Goal: Task Accomplishment & Management: Use online tool/utility

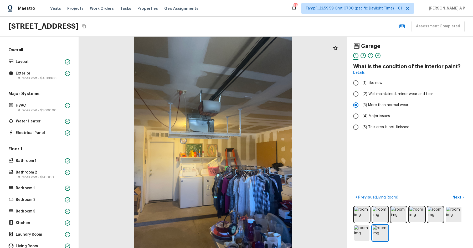
scroll to position [71, 0]
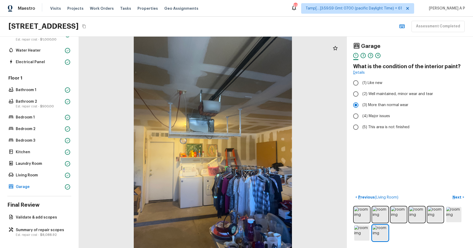
click at [126, 9] on div "Visits Projects Work Orders Tasks Properties Geo Assignments" at bounding box center [127, 8] width 155 height 11
click at [122, 9] on span "Tasks" at bounding box center [125, 9] width 11 height 4
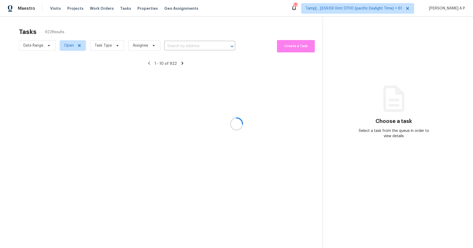
click at [46, 45] on div at bounding box center [236, 124] width 473 height 248
click at [47, 44] on div at bounding box center [236, 124] width 473 height 248
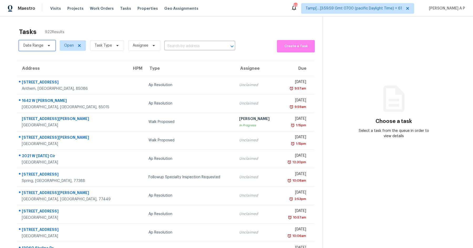
click at [47, 44] on icon at bounding box center [49, 45] width 4 height 4
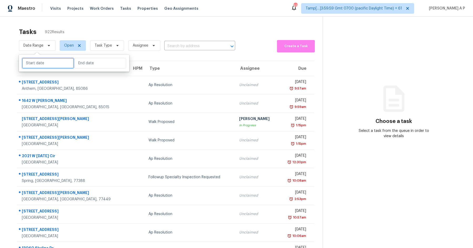
click at [45, 64] on input "text" at bounding box center [48, 63] width 52 height 11
select select "8"
select select "2025"
select select "9"
select select "2025"
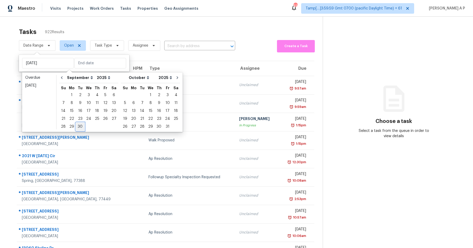
click at [79, 130] on div "30" at bounding box center [80, 127] width 8 height 8
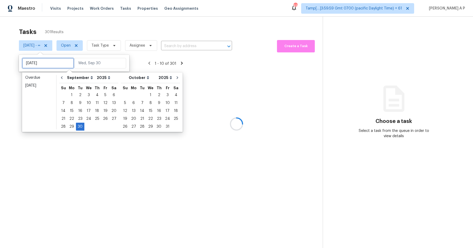
type input "[DATE]"
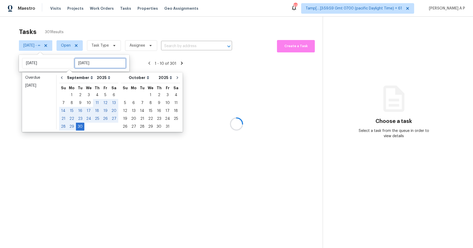
type input "[DATE]"
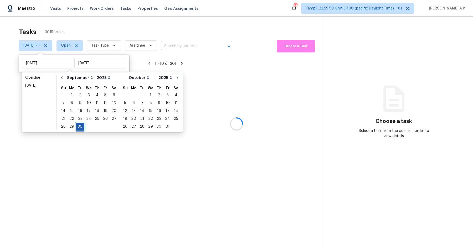
click at [79, 126] on div "30" at bounding box center [80, 126] width 8 height 7
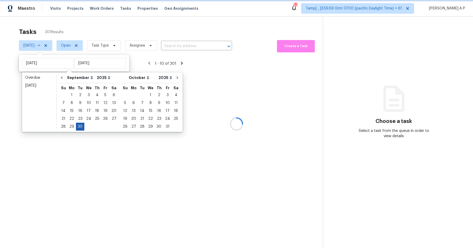
type input "[DATE]"
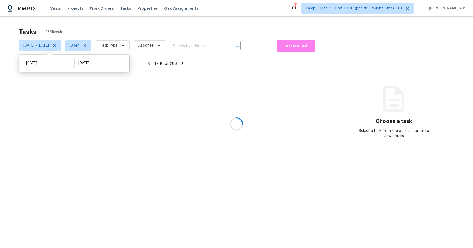
click at [95, 47] on div at bounding box center [236, 124] width 473 height 248
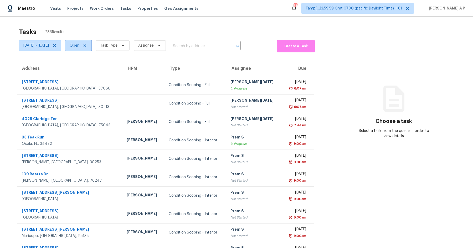
click at [92, 49] on span "Open" at bounding box center [78, 45] width 26 height 11
click at [98, 68] on label "Closed" at bounding box center [96, 67] width 19 height 5
click at [90, 68] on input "Closed" at bounding box center [88, 66] width 3 height 3
checkbox input "true"
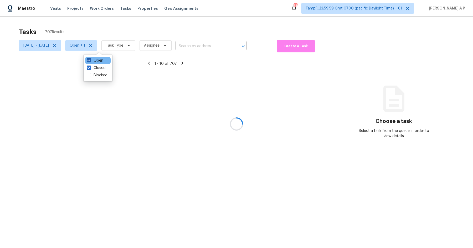
click at [98, 62] on label "Open" at bounding box center [95, 60] width 17 height 5
click at [90, 61] on input "Open" at bounding box center [88, 59] width 3 height 3
checkbox input "false"
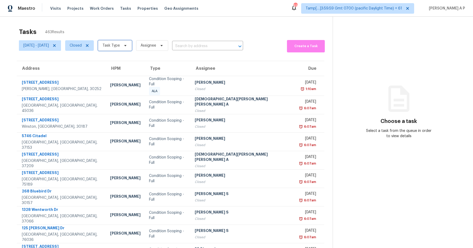
click at [120, 47] on span "Task Type" at bounding box center [111, 45] width 17 height 5
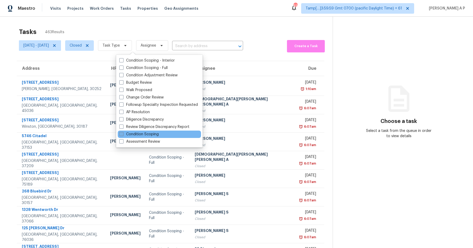
click at [144, 135] on label "Condition Scoping" at bounding box center [138, 133] width 39 height 5
click at [123, 135] on input "Condition Scoping" at bounding box center [120, 132] width 3 height 3
checkbox input "true"
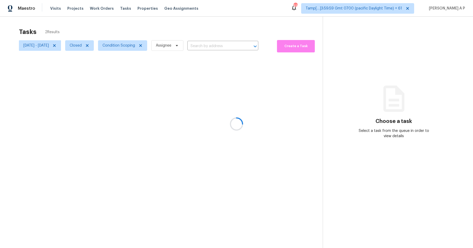
click at [226, 50] on div at bounding box center [236, 124] width 473 height 248
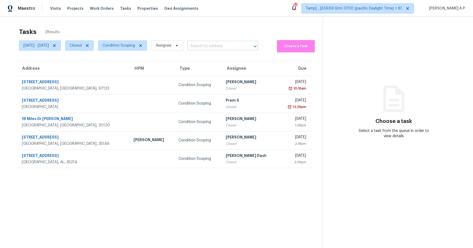
click at [226, 45] on input "text" at bounding box center [216, 46] width 56 height 8
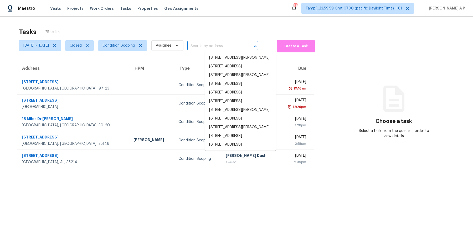
paste input ""[STREET_ADDRESS]""
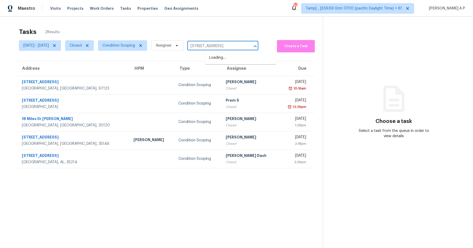
type input "[STREET_ADDRESS]"
click at [233, 62] on li "[STREET_ADDRESS]" at bounding box center [240, 57] width 71 height 9
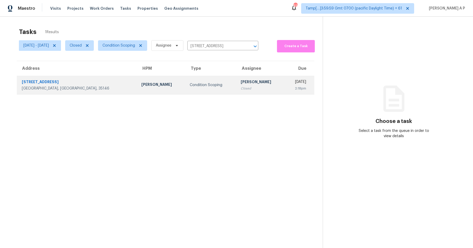
click at [241, 89] on div "Closed" at bounding box center [261, 88] width 40 height 5
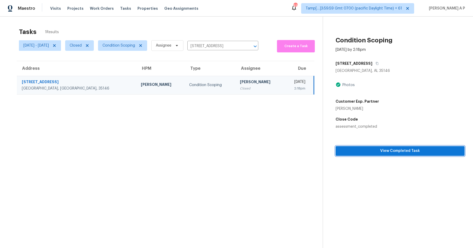
click at [367, 148] on span "View Completed Task" at bounding box center [400, 151] width 121 height 7
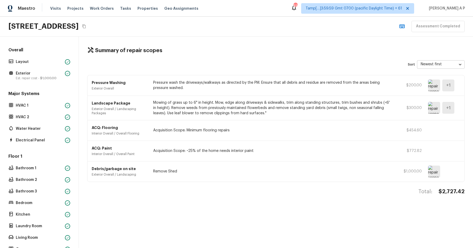
click at [86, 26] on icon "Copy Address" at bounding box center [84, 26] width 4 height 4
click at [64, 61] on div "Layout" at bounding box center [39, 61] width 64 height 7
click at [64, 59] on div "Layout" at bounding box center [39, 61] width 64 height 7
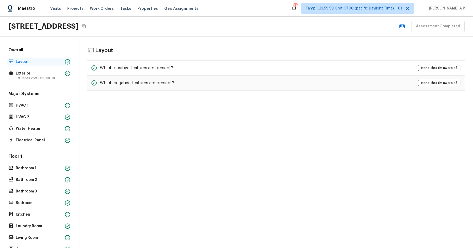
click at [61, 61] on p "Layout" at bounding box center [39, 61] width 47 height 5
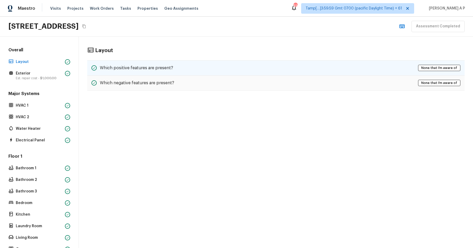
click at [107, 68] on h5 "Which positive features are present?" at bounding box center [136, 68] width 73 height 6
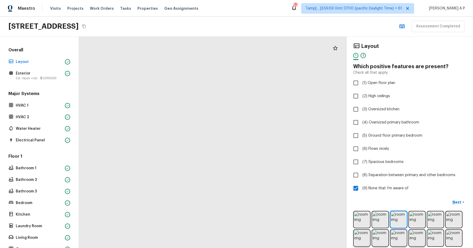
drag, startPoint x: 195, startPoint y: 206, endPoint x: 197, endPoint y: 138, distance: 68.9
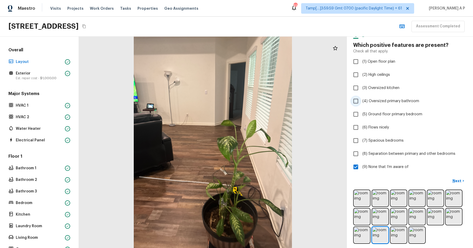
scroll to position [23, 0]
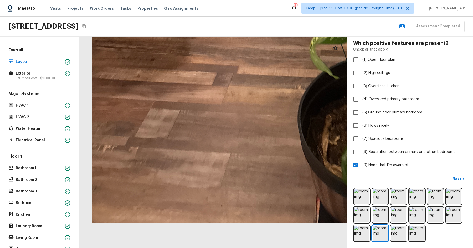
drag, startPoint x: 204, startPoint y: 197, endPoint x: 255, endPoint y: 110, distance: 101.0
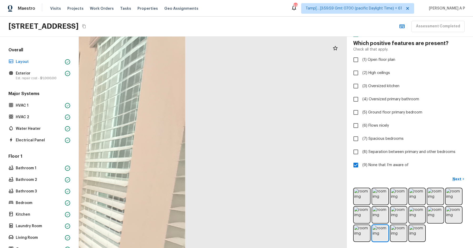
drag, startPoint x: 255, startPoint y: 117, endPoint x: 268, endPoint y: 77, distance: 42.6
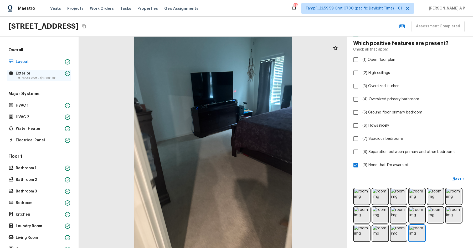
click at [61, 78] on p "Est. repair cost - $1,000.00" at bounding box center [39, 78] width 47 height 4
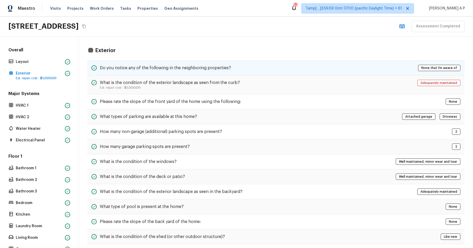
click at [150, 64] on div "Do you notice any of the following in the neighboring properties? None that I’m…" at bounding box center [276, 67] width 378 height 15
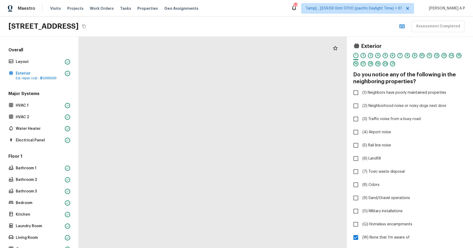
drag, startPoint x: 196, startPoint y: 184, endPoint x: 196, endPoint y: 212, distance: 27.6
click at [196, 212] on div at bounding box center [217, 145] width 569 height 448
drag, startPoint x: 232, startPoint y: 149, endPoint x: 195, endPoint y: 244, distance: 102.4
click at [195, 244] on div at bounding box center [181, 237] width 569 height 448
drag, startPoint x: 231, startPoint y: 196, endPoint x: 185, endPoint y: 192, distance: 45.7
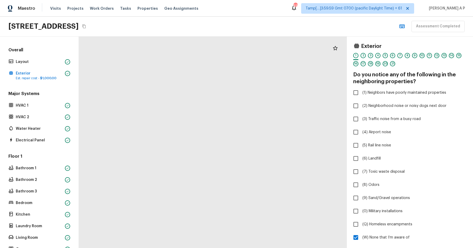
click at [185, 192] on div at bounding box center [180, 240] width 569 height 448
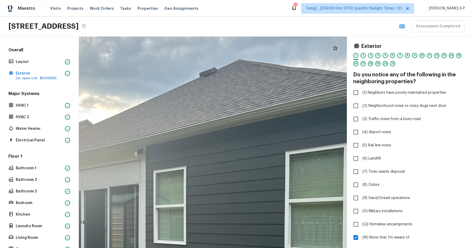
click at [221, 145] on div at bounding box center [135, 236] width 569 height 448
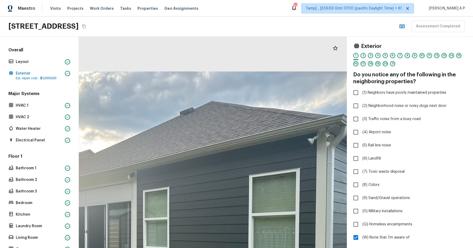
drag, startPoint x: 253, startPoint y: 115, endPoint x: 229, endPoint y: 156, distance: 46.7
click at [229, 156] on div at bounding box center [129, 243] width 458 height 361
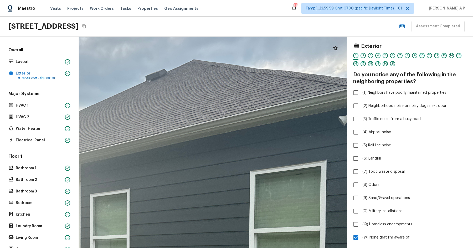
drag, startPoint x: 242, startPoint y: 127, endPoint x: 236, endPoint y: 149, distance: 22.9
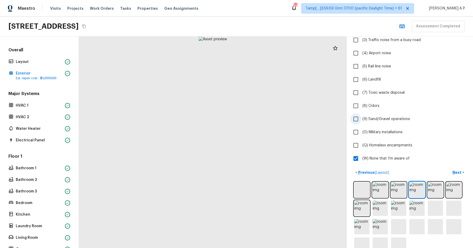
scroll to position [91, 0]
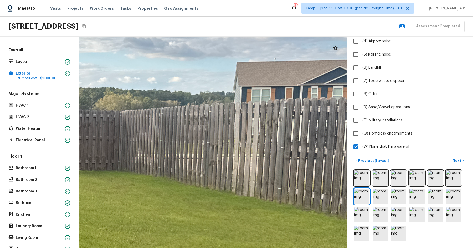
drag, startPoint x: 295, startPoint y: 122, endPoint x: 261, endPoint y: 124, distance: 34.3
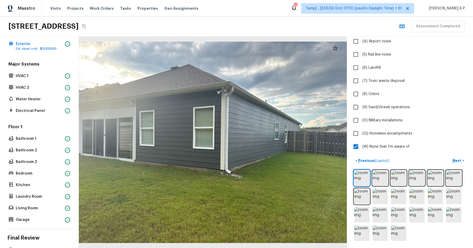
scroll to position [0, 0]
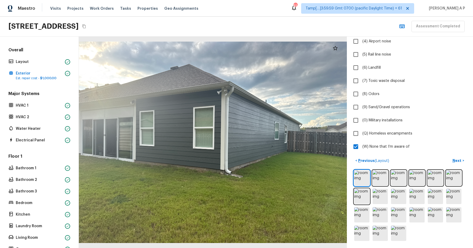
click at [50, 101] on div "Major Systems HVAC 1 HVAC 2 Water Heater Electrical Panel" at bounding box center [39, 117] width 64 height 53
click at [49, 104] on p "HVAC 1" at bounding box center [39, 105] width 47 height 5
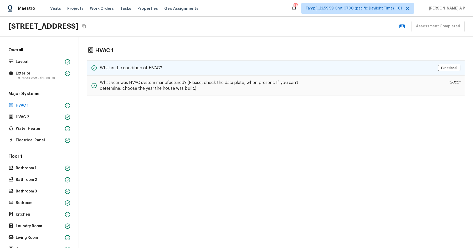
click at [137, 65] on h5 "What is the condition of HVAC?" at bounding box center [131, 68] width 62 height 6
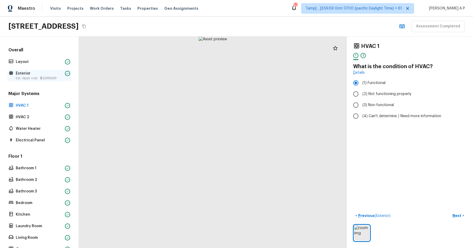
click at [42, 77] on span "$1,000.00" at bounding box center [48, 78] width 16 height 3
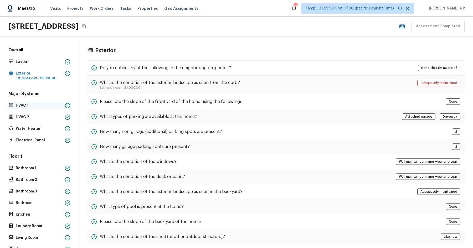
click at [41, 104] on p "HVAC 1" at bounding box center [39, 105] width 47 height 5
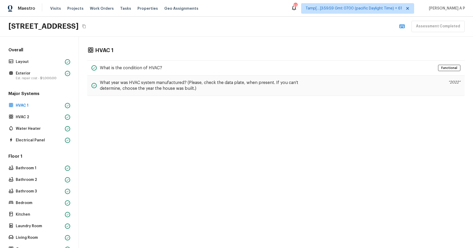
click at [58, 67] on div "Overall Layout Exterior Est. repair cost - $1,000.00" at bounding box center [39, 64] width 64 height 34
click at [57, 73] on p "Exterior" at bounding box center [39, 73] width 47 height 5
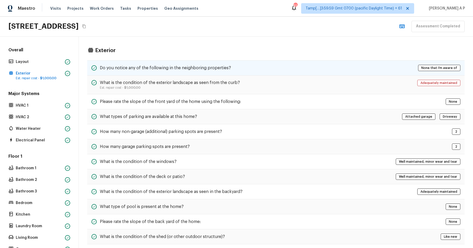
click at [119, 69] on h5 "Do you notice any of the following in the neighboring properties?" at bounding box center [165, 68] width 131 height 6
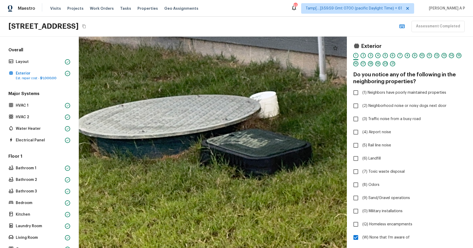
drag, startPoint x: 120, startPoint y: 157, endPoint x: 197, endPoint y: 122, distance: 84.6
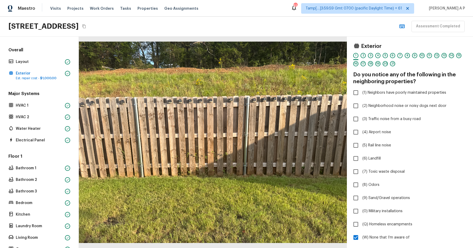
click at [30, 101] on div "Major Systems HVAC 1 HVAC 2 Water Heater Electrical Panel" at bounding box center [39, 117] width 64 height 53
click at [30, 103] on p "HVAC 1" at bounding box center [39, 105] width 47 height 5
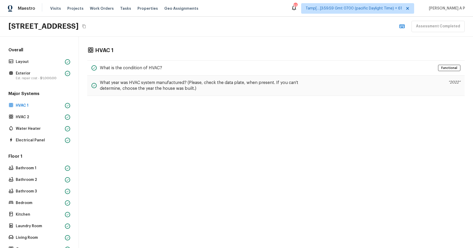
click at [141, 59] on div "HVAC 1 What is the condition of HVAC? Functional What year was HVAC system manu…" at bounding box center [276, 72] width 394 height 70
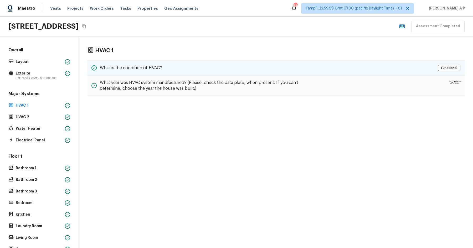
click at [138, 63] on div "What is the condition of HVAC? Functional" at bounding box center [276, 67] width 378 height 15
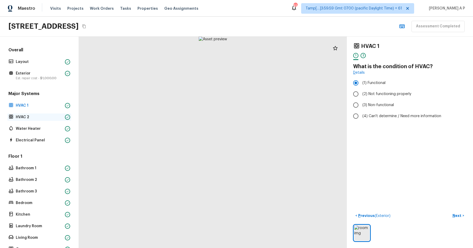
click at [31, 120] on div "HVAC 2" at bounding box center [39, 116] width 64 height 7
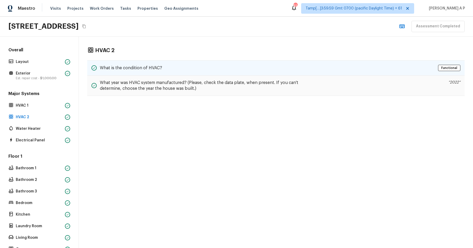
click at [108, 62] on div "What is the condition of HVAC? Functional" at bounding box center [276, 67] width 378 height 15
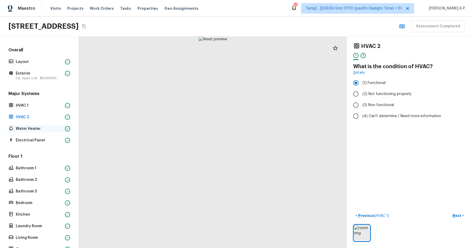
click at [36, 127] on p "Water Heater" at bounding box center [39, 128] width 47 height 5
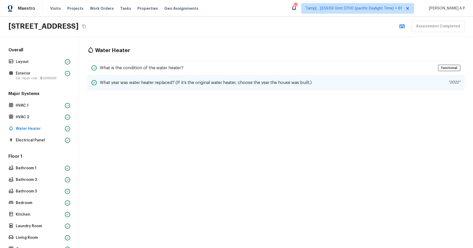
click at [128, 75] on div "What year was water heater replaced? (If it’s the original water heater, choose…" at bounding box center [276, 82] width 378 height 14
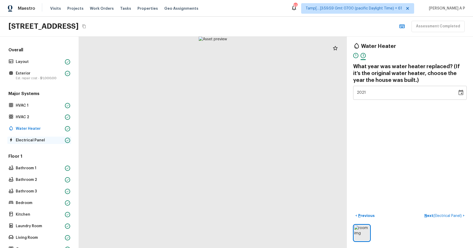
click at [32, 142] on div "Electrical Panel" at bounding box center [39, 139] width 64 height 7
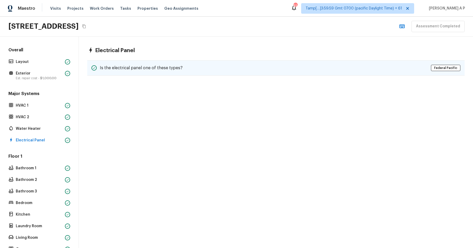
click at [142, 73] on div "Is the electrical panel one of these types? [GEOGRAPHIC_DATA]" at bounding box center [276, 67] width 378 height 15
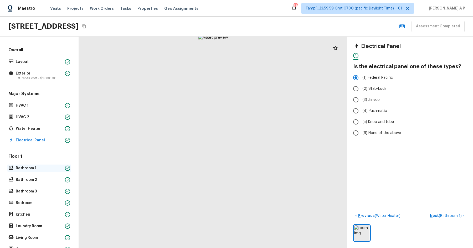
click at [53, 165] on p "Bathroom 1" at bounding box center [39, 167] width 47 height 5
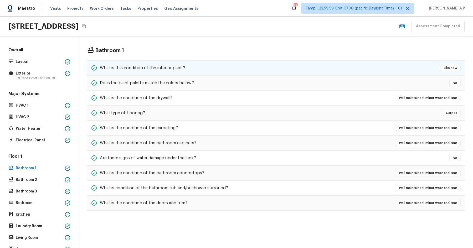
click at [154, 72] on div "What is this condition of the interior paint? Like new" at bounding box center [276, 67] width 378 height 15
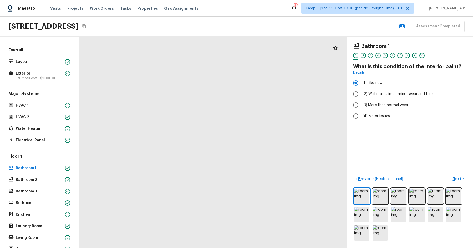
drag, startPoint x: 191, startPoint y: 90, endPoint x: 189, endPoint y: 15, distance: 75.0
click at [189, 15] on div "Maestro Visits Projects Work Orders Tasks Properties Geo Assignments 614 Tamp[……" at bounding box center [236, 124] width 473 height 248
drag, startPoint x: 201, startPoint y: 58, endPoint x: 201, endPoint y: 16, distance: 42.1
click at [201, 16] on div "Maestro Visits Projects Work Orders Tasks Properties Geo Assignments 614 Tamp[……" at bounding box center [236, 124] width 473 height 248
click at [53, 180] on p "Bathroom 2" at bounding box center [39, 179] width 47 height 5
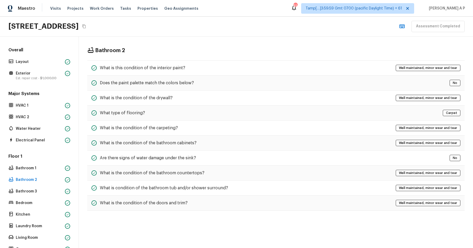
click at [154, 55] on div "Bathroom 2 What is this condition of the interior paint? Well maintained, minor…" at bounding box center [276, 129] width 394 height 184
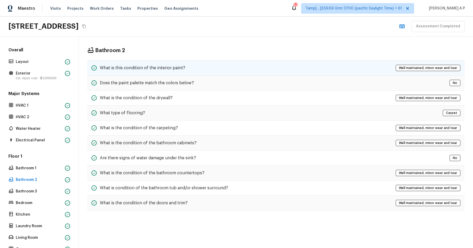
click at [147, 65] on h5 "What is this condition of the interior paint?" at bounding box center [142, 68] width 85 height 6
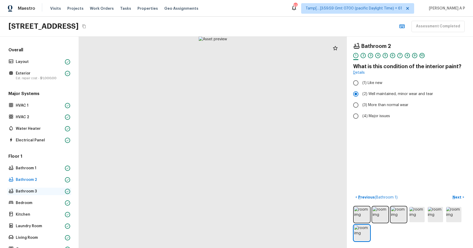
click at [17, 189] on p "Bathroom 3" at bounding box center [39, 191] width 47 height 5
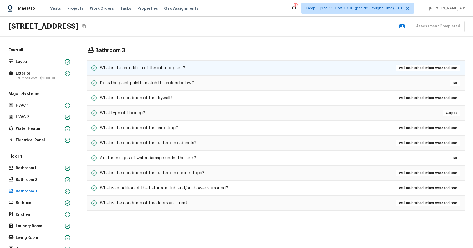
click at [139, 65] on h5 "What is this condition of the interior paint?" at bounding box center [142, 68] width 85 height 6
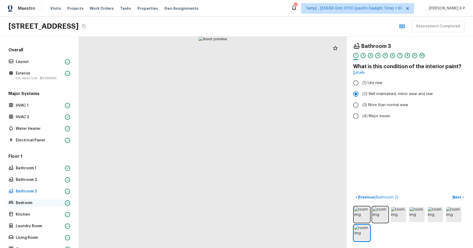
click at [47, 205] on p "Bedroom" at bounding box center [39, 202] width 47 height 5
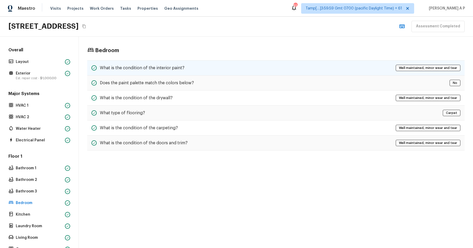
click at [145, 68] on h5 "What is the condition of the interior paint?" at bounding box center [142, 68] width 85 height 6
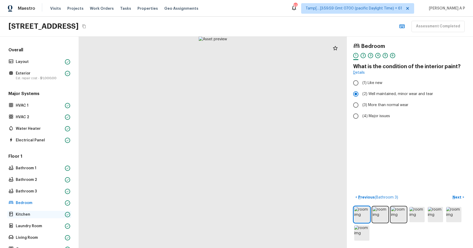
click at [37, 211] on div "Kitchen" at bounding box center [39, 214] width 64 height 7
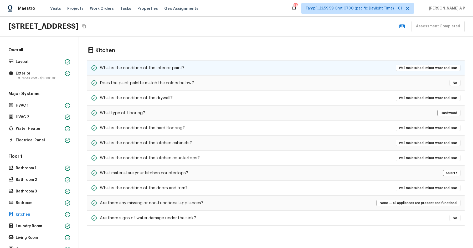
click at [152, 66] on h5 "What is the condition of the interior paint?" at bounding box center [142, 68] width 85 height 6
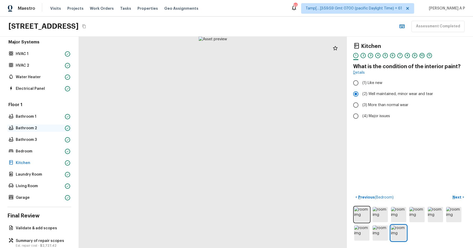
scroll to position [62, 0]
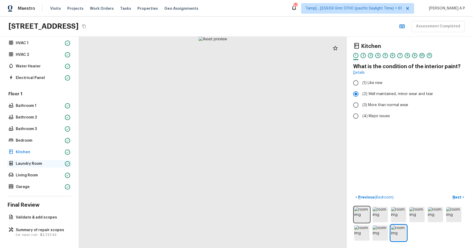
click at [49, 163] on p "Laundry Room" at bounding box center [39, 163] width 47 height 5
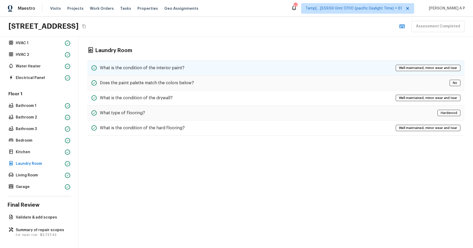
click at [165, 68] on h5 "What is the condition of the interior paint?" at bounding box center [142, 68] width 85 height 6
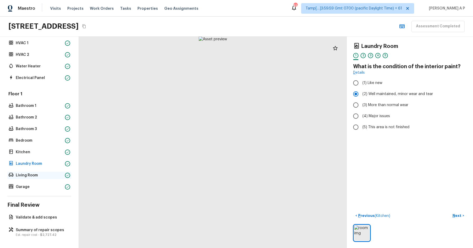
click at [27, 175] on p "Living Room" at bounding box center [39, 175] width 47 height 5
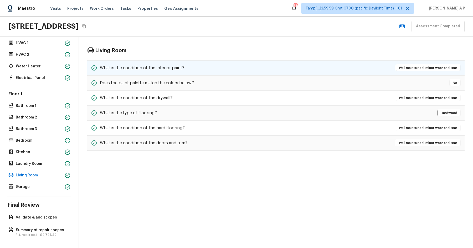
click at [124, 63] on div "What is the condition of the interior paint? Well maintained, minor wear and te…" at bounding box center [276, 67] width 378 height 15
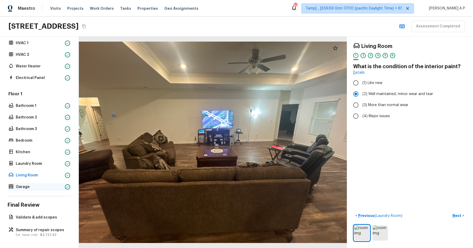
click at [23, 184] on p "Garage" at bounding box center [39, 186] width 47 height 5
click at [31, 188] on p "Garage" at bounding box center [39, 186] width 47 height 5
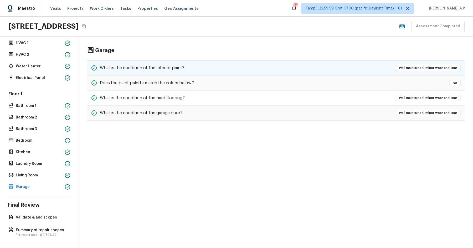
click at [147, 69] on h5 "What is the condition of the interior paint?" at bounding box center [142, 68] width 85 height 6
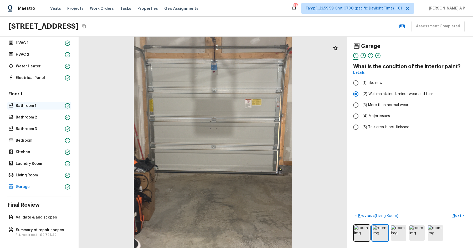
click at [66, 107] on div at bounding box center [67, 105] width 5 height 5
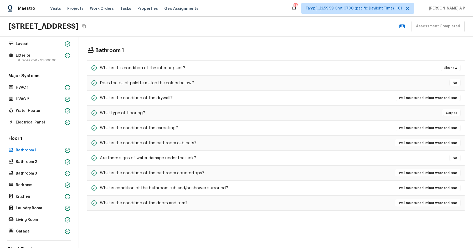
scroll to position [0, 0]
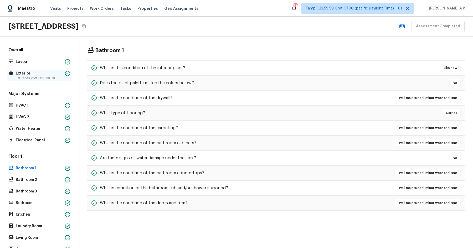
click at [61, 76] on p "Est. repair cost - $1,000.00" at bounding box center [39, 78] width 47 height 4
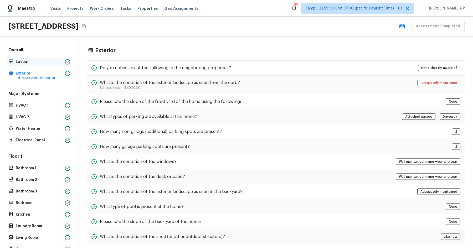
click at [59, 60] on p "Layout" at bounding box center [39, 61] width 47 height 5
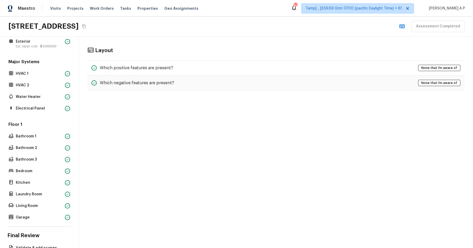
scroll to position [62, 0]
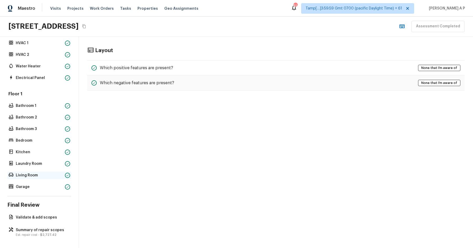
click at [41, 175] on p "Living Room" at bounding box center [39, 175] width 47 height 5
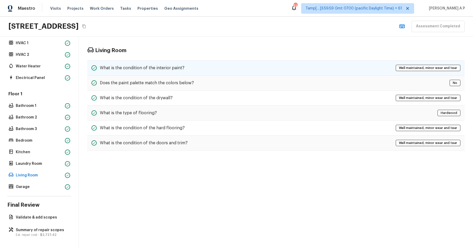
click at [145, 68] on h5 "What is the condition of the interior paint?" at bounding box center [142, 68] width 85 height 6
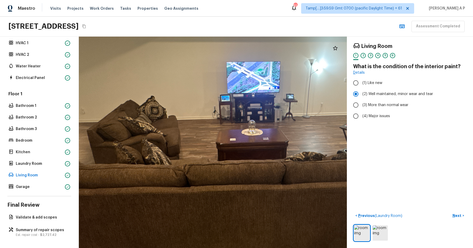
drag, startPoint x: 147, startPoint y: 164, endPoint x: 92, endPoint y: 182, distance: 58.0
click at [92, 182] on div at bounding box center [245, 117] width 467 height 368
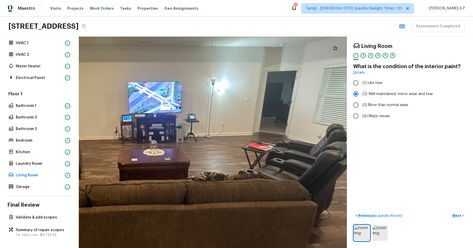
drag, startPoint x: 195, startPoint y: 165, endPoint x: 116, endPoint y: 165, distance: 78.9
click at [116, 165] on div at bounding box center [146, 137] width 467 height 368
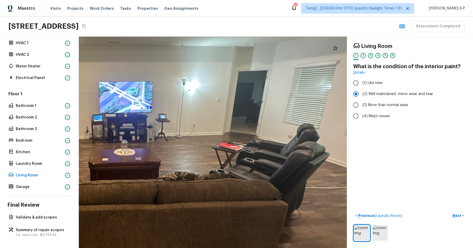
drag, startPoint x: 164, startPoint y: 164, endPoint x: 111, endPoint y: 157, distance: 52.7
click at [111, 158] on div at bounding box center [117, 137] width 467 height 368
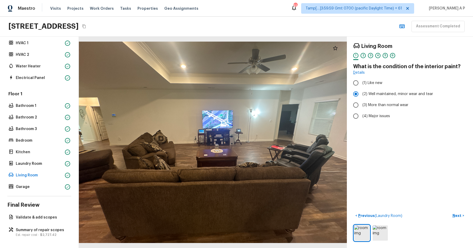
scroll to position [0, 0]
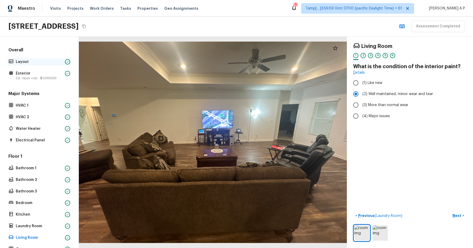
click at [28, 63] on p "Layout" at bounding box center [39, 61] width 47 height 5
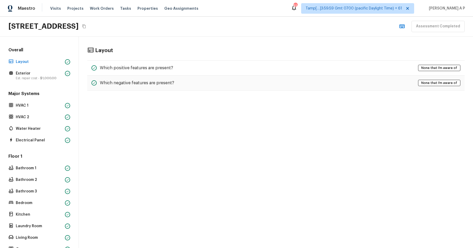
click at [127, 50] on div "Layout" at bounding box center [276, 50] width 378 height 7
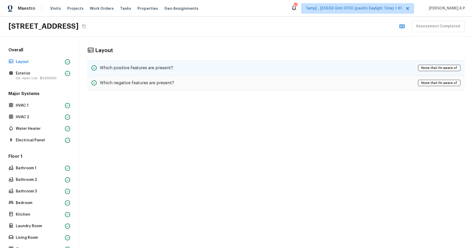
click at [121, 61] on div "Which positive features are present? None that I’m aware of" at bounding box center [276, 67] width 378 height 15
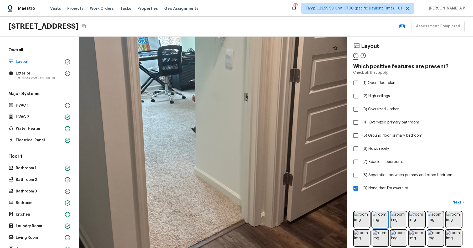
drag, startPoint x: 224, startPoint y: 181, endPoint x: 194, endPoint y: 122, distance: 65.6
click at [194, 123] on div at bounding box center [200, 95] width 587 height 462
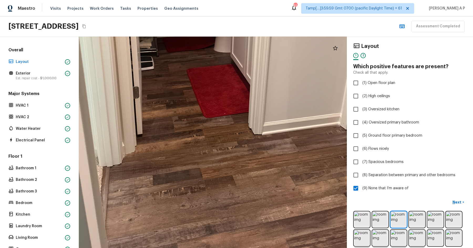
drag, startPoint x: 185, startPoint y: 225, endPoint x: 188, endPoint y: 176, distance: 48.7
click at [188, 176] on div at bounding box center [212, 28] width 578 height 455
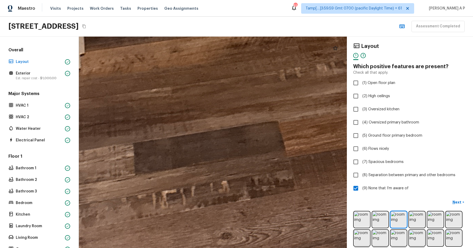
drag, startPoint x: 168, startPoint y: 198, endPoint x: 221, endPoint y: 189, distance: 53.6
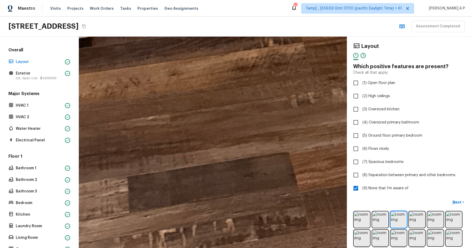
drag, startPoint x: 222, startPoint y: 147, endPoint x: 101, endPoint y: 154, distance: 121.2
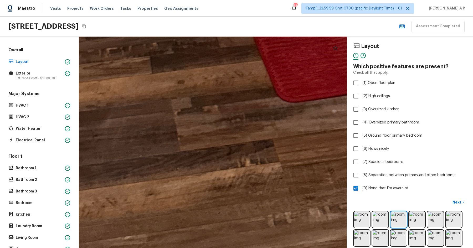
drag, startPoint x: 171, startPoint y: 112, endPoint x: 152, endPoint y: 231, distance: 120.4
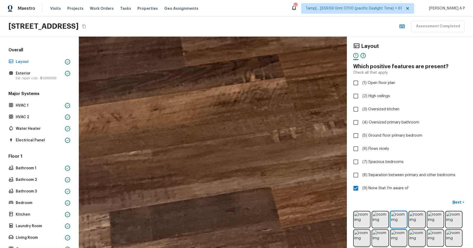
drag, startPoint x: 159, startPoint y: 222, endPoint x: 165, endPoint y: 132, distance: 90.4
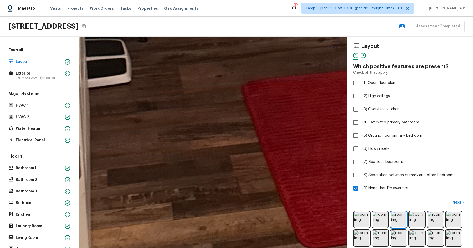
drag, startPoint x: 194, startPoint y: 179, endPoint x: 233, endPoint y: 113, distance: 77.6
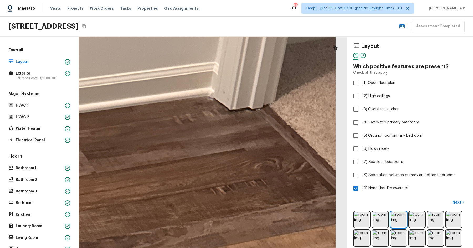
drag, startPoint x: 274, startPoint y: 205, endPoint x: 250, endPoint y: 153, distance: 57.0
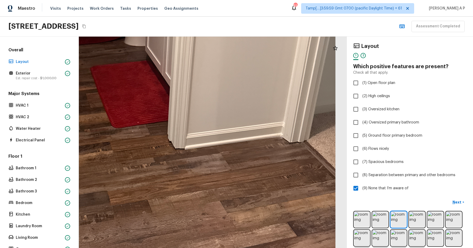
drag, startPoint x: 213, startPoint y: 208, endPoint x: 261, endPoint y: 193, distance: 50.9
click at [261, 193] on div at bounding box center [122, 15] width 725 height 570
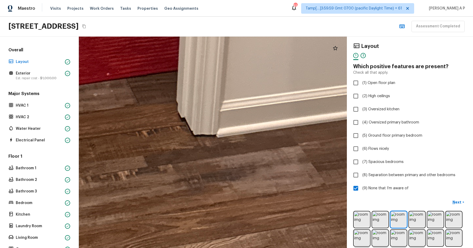
drag, startPoint x: 160, startPoint y: 145, endPoint x: 202, endPoint y: 155, distance: 42.7
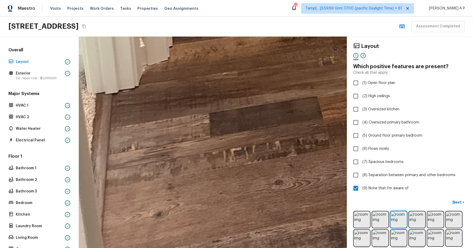
drag, startPoint x: 191, startPoint y: 227, endPoint x: 237, endPoint y: 196, distance: 54.9
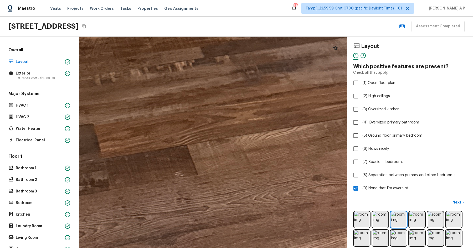
drag, startPoint x: 121, startPoint y: 185, endPoint x: 187, endPoint y: 193, distance: 65.9
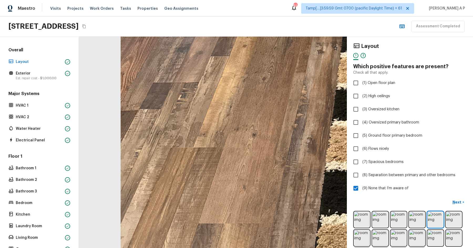
drag, startPoint x: 174, startPoint y: 175, endPoint x: 195, endPoint y: 168, distance: 21.5
click at [195, 167] on div at bounding box center [386, 23] width 899 height 707
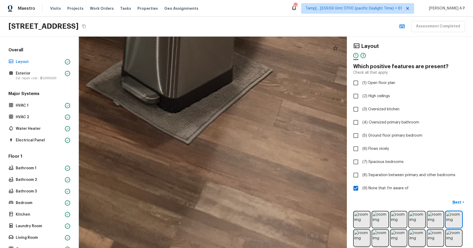
drag, startPoint x: 256, startPoint y: 231, endPoint x: 256, endPoint y: 207, distance: 23.7
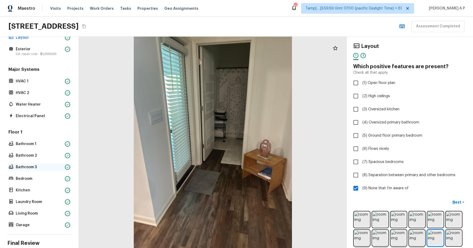
scroll to position [36, 0]
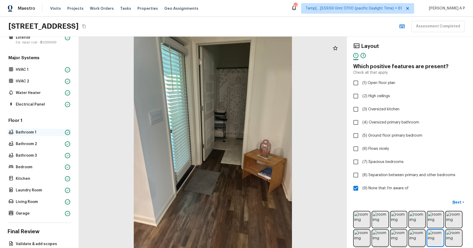
click at [43, 133] on p "Bathroom 1" at bounding box center [39, 132] width 47 height 5
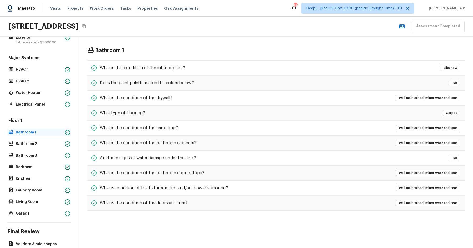
click at [50, 133] on p "Bathroom 1" at bounding box center [39, 132] width 47 height 5
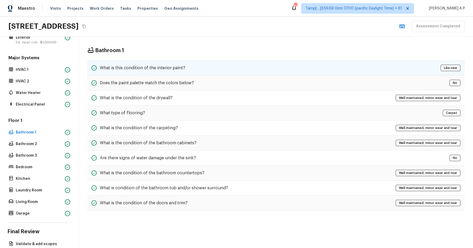
click at [129, 68] on h5 "What is this condition of the interior paint?" at bounding box center [142, 68] width 85 height 6
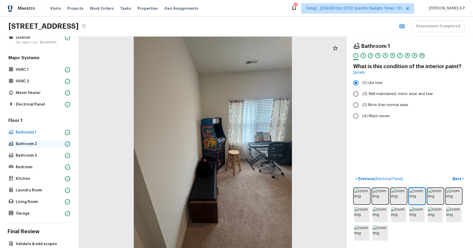
scroll to position [0, 0]
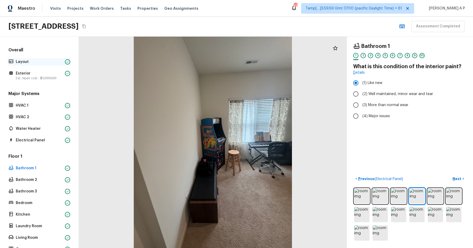
click at [34, 58] on div "Layout" at bounding box center [39, 61] width 64 height 7
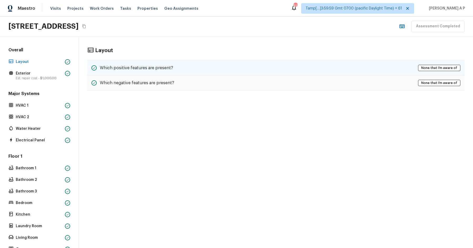
click at [120, 71] on div "Which positive features are present? None that I’m aware of" at bounding box center [276, 67] width 378 height 15
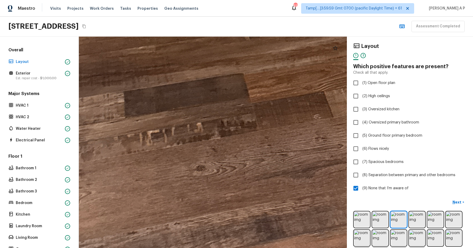
drag, startPoint x: 200, startPoint y: 216, endPoint x: 202, endPoint y: 115, distance: 100.5
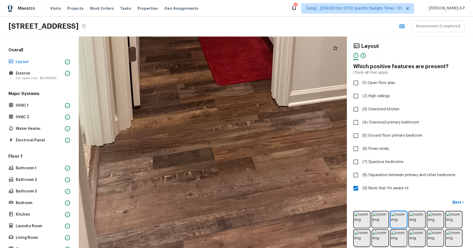
drag, startPoint x: 203, startPoint y: 208, endPoint x: 201, endPoint y: 126, distance: 81.8
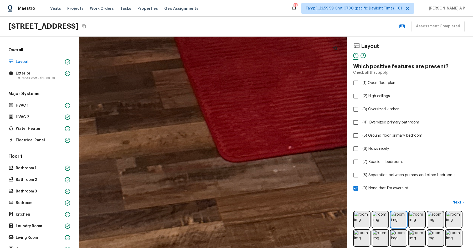
drag, startPoint x: 207, startPoint y: 186, endPoint x: 210, endPoint y: 58, distance: 127.8
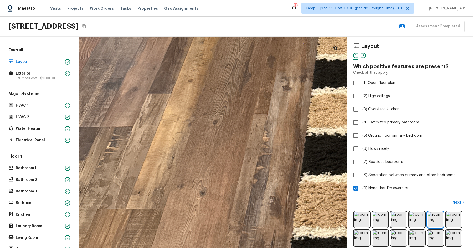
drag, startPoint x: 168, startPoint y: 170, endPoint x: 177, endPoint y: 172, distance: 9.4
click at [177, 172] on div at bounding box center [369, 52] width 1134 height 893
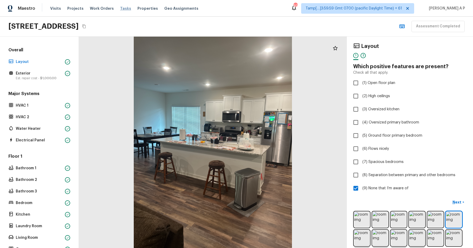
click at [123, 8] on span "Tasks" at bounding box center [125, 9] width 11 height 4
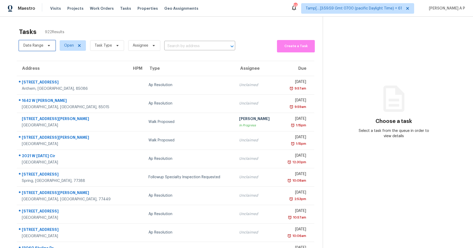
click at [46, 43] on span at bounding box center [48, 45] width 6 height 4
click at [47, 47] on icon at bounding box center [49, 45] width 4 height 4
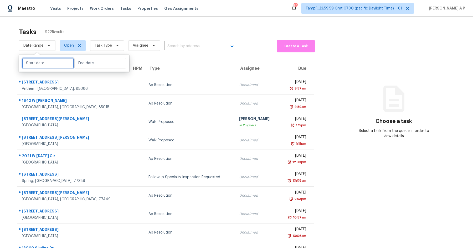
select select "8"
select select "2025"
select select "9"
select select "2025"
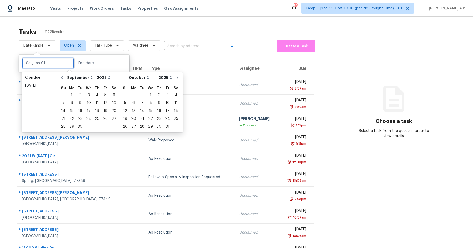
click at [43, 62] on input "text" at bounding box center [48, 63] width 52 height 11
type input "[DATE]"
click at [78, 125] on div "30" at bounding box center [80, 126] width 8 height 7
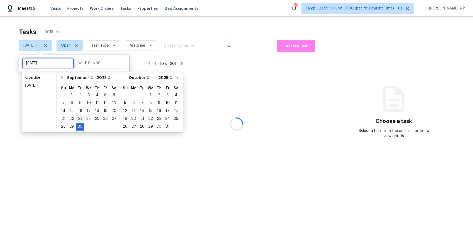
type input "[DATE]"
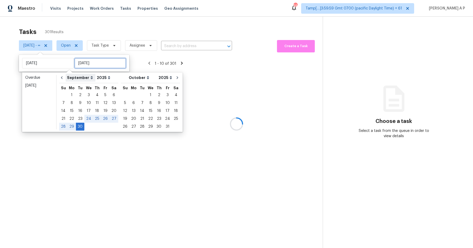
type input "[DATE]"
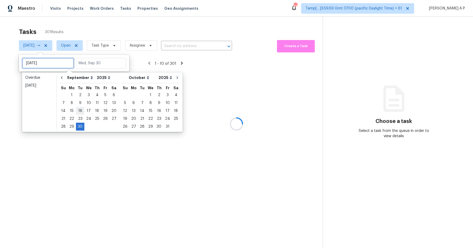
type input "[DATE]"
click at [79, 127] on div "30" at bounding box center [80, 126] width 8 height 7
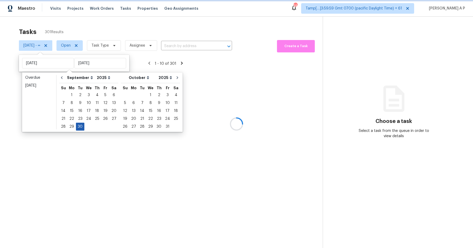
type input "[DATE]"
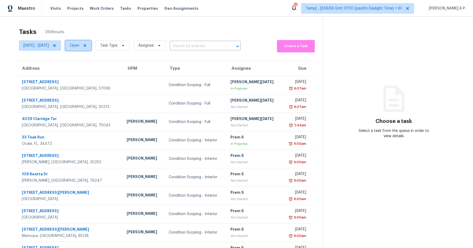
click at [79, 48] on span "Open" at bounding box center [75, 45] width 10 height 5
click at [96, 65] on label "Closed" at bounding box center [96, 67] width 19 height 5
click at [90, 65] on input "Closed" at bounding box center [88, 66] width 3 height 3
checkbox input "true"
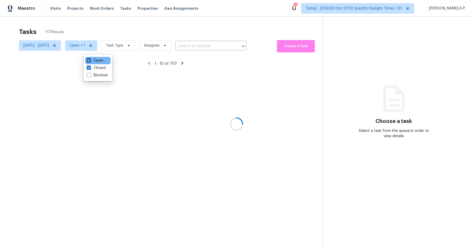
click at [96, 62] on label "Open" at bounding box center [95, 60] width 17 height 5
click at [90, 61] on input "Open" at bounding box center [88, 59] width 3 height 3
checkbox input "false"
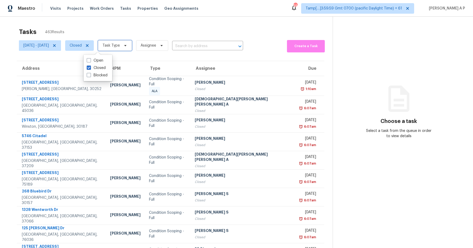
click at [120, 47] on span "Task Type" at bounding box center [111, 45] width 17 height 5
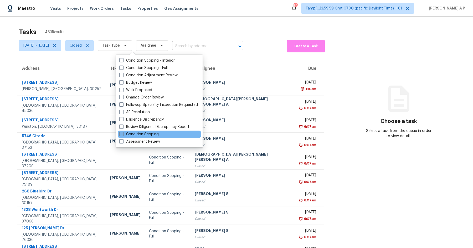
click at [141, 135] on label "Condition Scoping" at bounding box center [138, 133] width 39 height 5
click at [123, 135] on input "Condition Scoping" at bounding box center [120, 132] width 3 height 3
checkbox input "true"
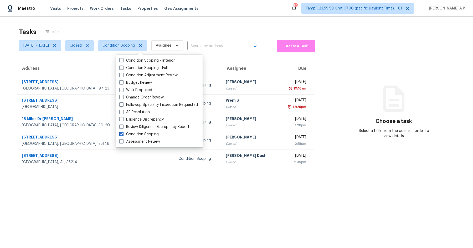
click at [197, 26] on div "Tasks 2 Results" at bounding box center [171, 32] width 304 height 14
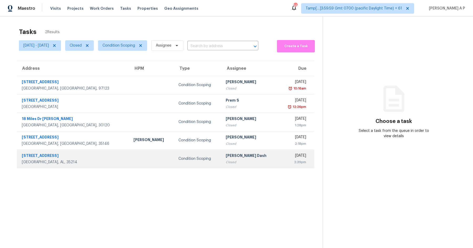
click at [62, 157] on div "[STREET_ADDRESS]" at bounding box center [73, 156] width 103 height 7
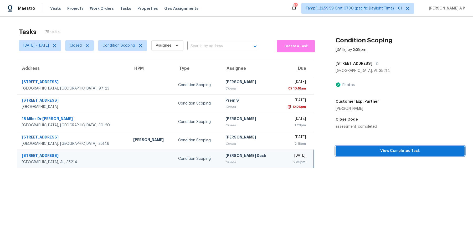
click at [363, 148] on span "View Completed Task" at bounding box center [400, 151] width 121 height 7
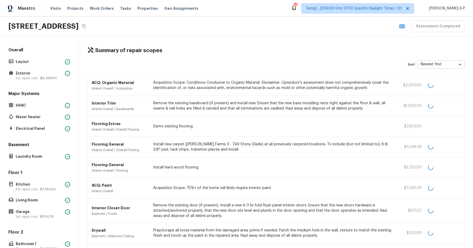
click at [86, 28] on icon "Copy Address" at bounding box center [84, 26] width 4 height 4
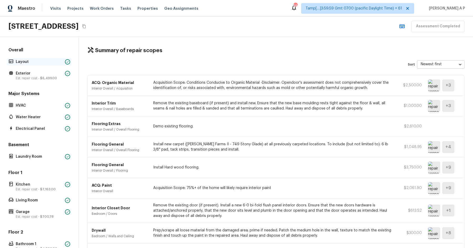
click at [43, 59] on p "Layout" at bounding box center [39, 61] width 47 height 5
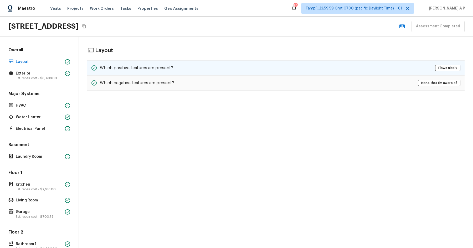
click at [149, 62] on div "Which positive features are present? Flows nicely" at bounding box center [276, 67] width 378 height 15
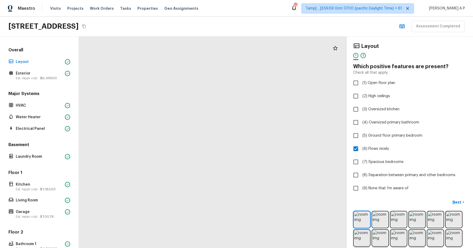
drag, startPoint x: 167, startPoint y: 166, endPoint x: 167, endPoint y: 102, distance: 63.6
click at [167, 102] on div at bounding box center [276, 54] width 630 height 496
drag, startPoint x: 172, startPoint y: 144, endPoint x: 172, endPoint y: 92, distance: 51.5
click at [172, 92] on div at bounding box center [275, 33] width 630 height 496
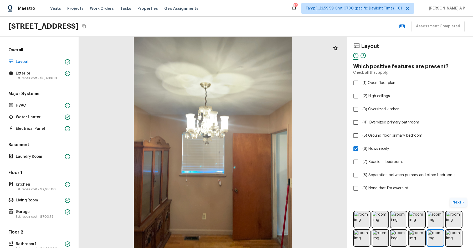
click at [458, 198] on button "Next >" at bounding box center [458, 202] width 17 height 9
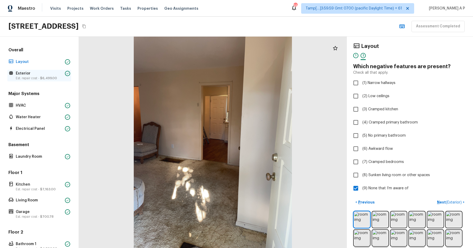
click at [62, 80] on div "Exterior Est. repair cost - $6,499.00" at bounding box center [39, 76] width 64 height 12
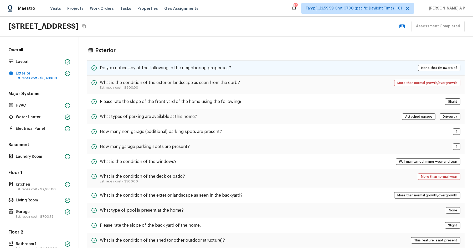
click at [126, 67] on h5 "Do you notice any of the following in the neighboring properties?" at bounding box center [165, 68] width 131 height 6
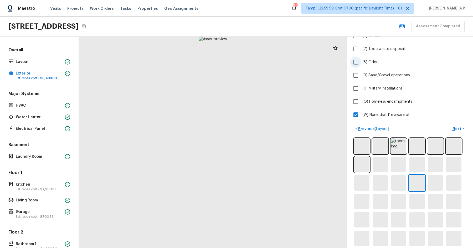
scroll to position [164, 0]
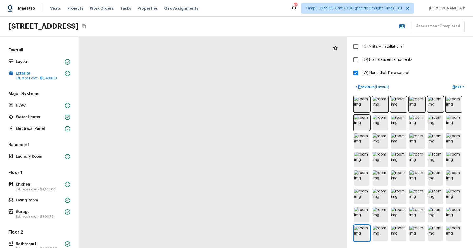
drag, startPoint x: 168, startPoint y: 119, endPoint x: 121, endPoint y: 79, distance: 62.7
click at [123, 80] on div at bounding box center [337, 227] width 843 height 664
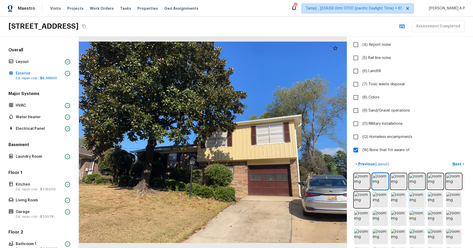
scroll to position [144, 0]
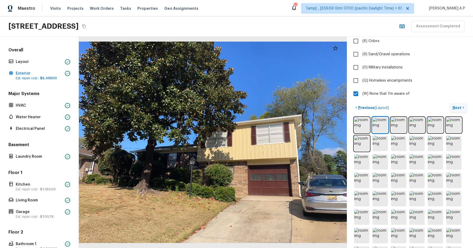
click at [455, 105] on p "Next" at bounding box center [458, 107] width 10 height 5
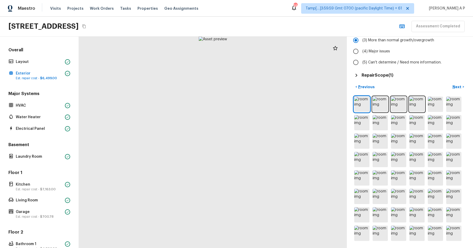
scroll to position [0, 0]
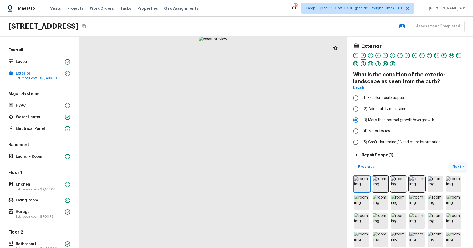
click at [462, 165] on p "Next" at bounding box center [458, 166] width 10 height 5
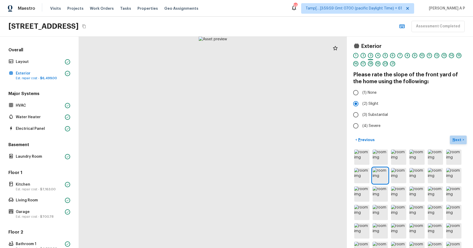
click at [458, 138] on p "Next" at bounding box center [458, 139] width 10 height 5
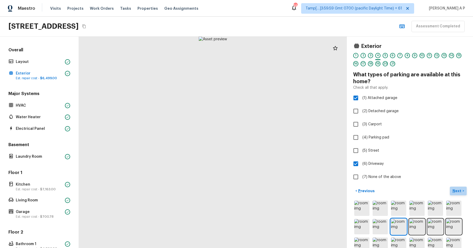
click at [464, 189] on button "Next >" at bounding box center [458, 190] width 17 height 9
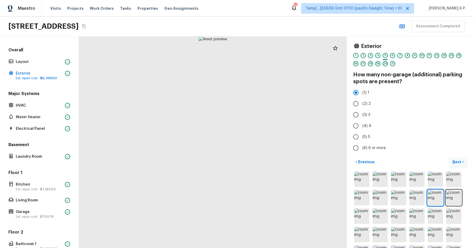
click at [459, 163] on p "Next" at bounding box center [458, 161] width 10 height 5
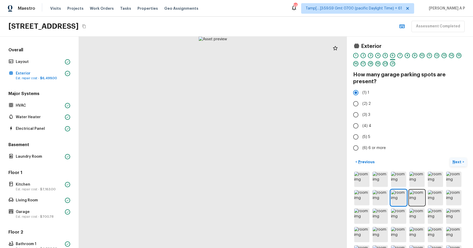
click at [459, 161] on p "Next" at bounding box center [458, 161] width 10 height 5
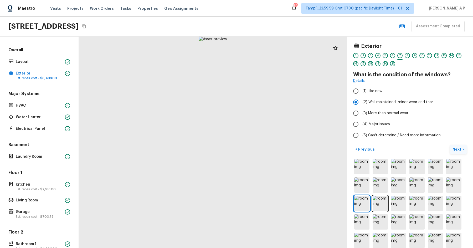
click at [458, 146] on p "Next" at bounding box center [458, 148] width 10 height 5
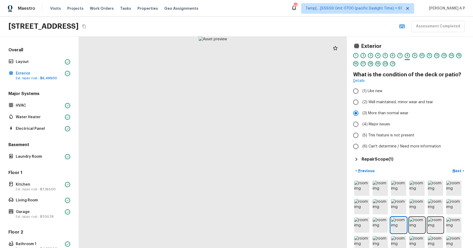
click at [462, 164] on div "Exterior 1 2 3 4 5 6 7 8 9 10 11 12 13 14 15 16 17 18 19 20 21 What is the cond…" at bounding box center [410, 142] width 126 height 211
click at [461, 166] on button "Next >" at bounding box center [458, 170] width 17 height 9
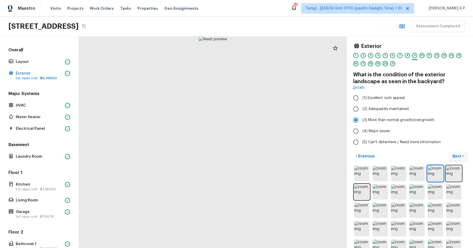
click at [461, 158] on p "Next" at bounding box center [458, 155] width 10 height 5
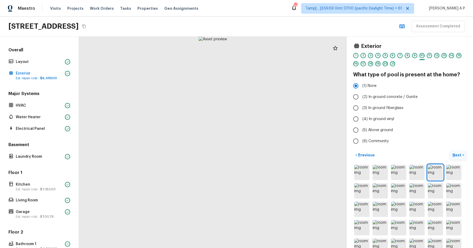
click at [450, 151] on button "Next >" at bounding box center [458, 155] width 17 height 9
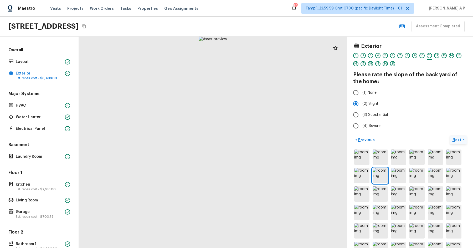
click at [450, 135] on button "Next >" at bounding box center [458, 139] width 17 height 9
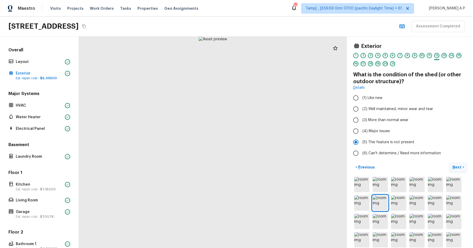
click at [450, 163] on button "Next >" at bounding box center [458, 167] width 17 height 9
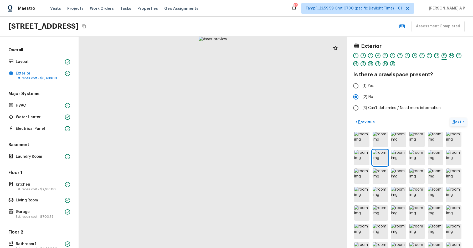
click at [450, 118] on button "Next >" at bounding box center [458, 122] width 17 height 9
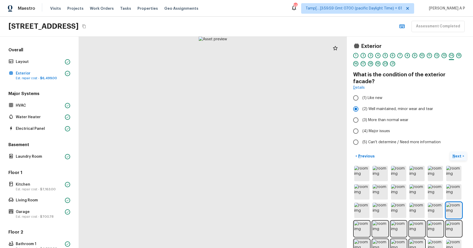
click at [450, 152] on button "Next >" at bounding box center [458, 156] width 17 height 9
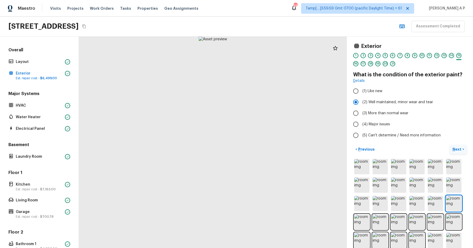
click at [450, 145] on button "Next >" at bounding box center [458, 149] width 17 height 9
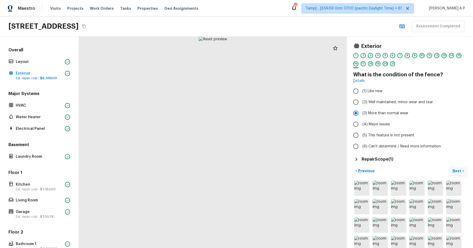
click at [450, 166] on button "Next >" at bounding box center [458, 170] width 17 height 9
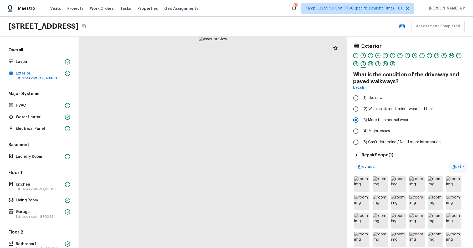
click at [450, 162] on button "Next >" at bounding box center [458, 166] width 17 height 9
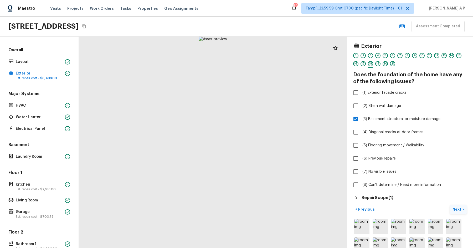
click at [450, 205] on button "Next >" at bounding box center [458, 209] width 17 height 9
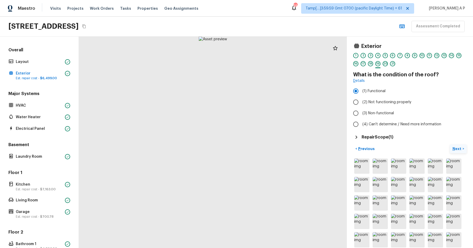
click at [450, 144] on button "Next >" at bounding box center [458, 148] width 17 height 9
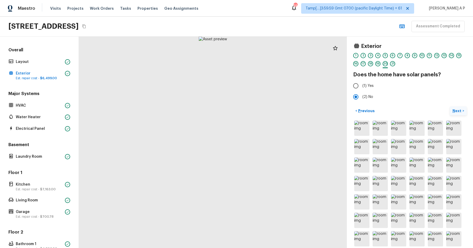
click at [450, 107] on button "Next >" at bounding box center [458, 111] width 17 height 9
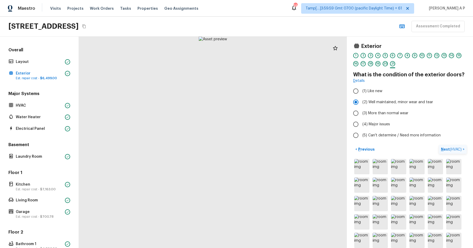
click at [439, 145] on button "Next ( HVAC ) >" at bounding box center [453, 149] width 28 height 9
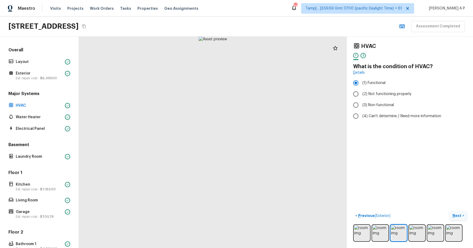
click at [450, 211] on button "Next >" at bounding box center [458, 215] width 17 height 9
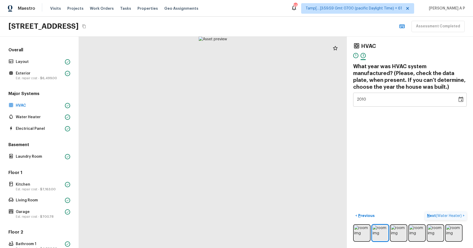
click at [425, 211] on button "Next ( Water Heater ) >" at bounding box center [446, 215] width 42 height 9
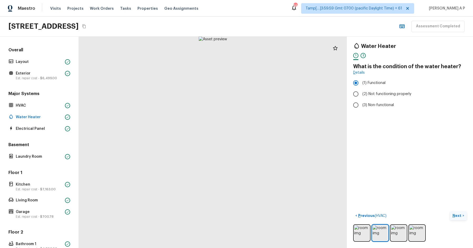
click at [450, 211] on button "Next >" at bounding box center [458, 215] width 17 height 9
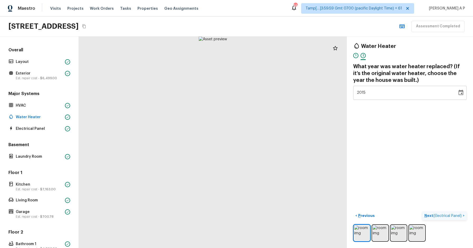
click at [423, 211] on button "Next ( Electrical Panel ) >" at bounding box center [445, 215] width 44 height 9
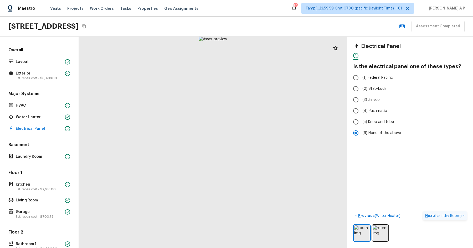
click at [423, 211] on button "Next ( Laundry Room ) >" at bounding box center [445, 215] width 44 height 9
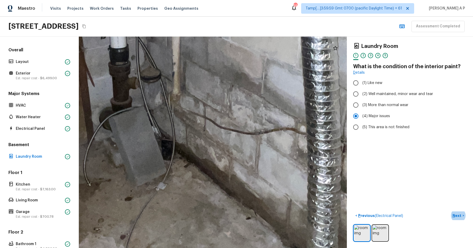
drag, startPoint x: 227, startPoint y: 159, endPoint x: 175, endPoint y: 122, distance: 64.1
click at [175, 122] on div at bounding box center [197, 76] width 1213 height 955
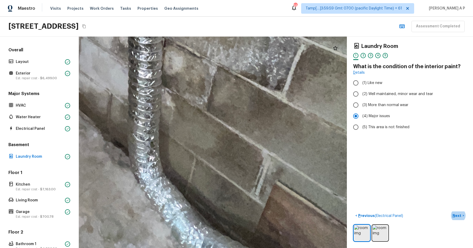
drag, startPoint x: 196, startPoint y: 157, endPoint x: 195, endPoint y: 118, distance: 39.5
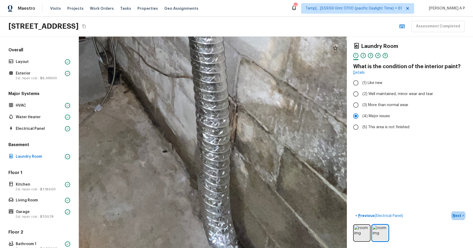
drag, startPoint x: 250, startPoint y: 168, endPoint x: 235, endPoint y: 69, distance: 100.2
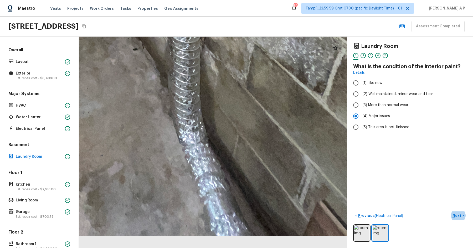
drag, startPoint x: 260, startPoint y: 149, endPoint x: 229, endPoint y: 54, distance: 99.9
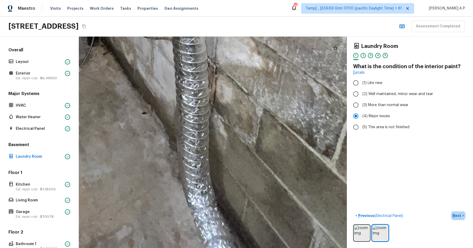
drag, startPoint x: 229, startPoint y: 57, endPoint x: 249, endPoint y: 131, distance: 76.8
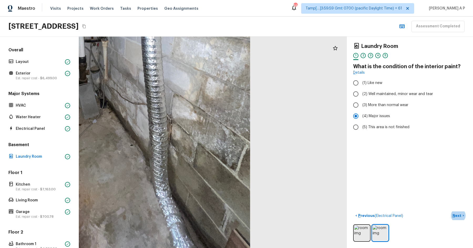
drag, startPoint x: 270, startPoint y: 200, endPoint x: 202, endPoint y: 159, distance: 79.6
click at [202, 159] on div at bounding box center [102, 51] width 500 height 394
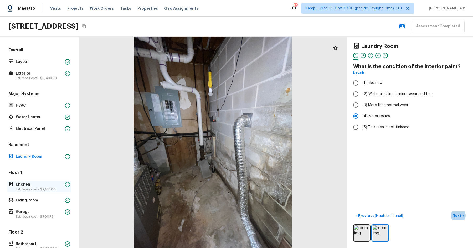
click at [45, 188] on span "$7,163.00" at bounding box center [48, 189] width 16 height 3
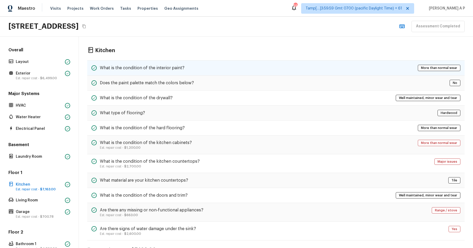
click at [148, 67] on h5 "What is the condition of the interior paint?" at bounding box center [142, 68] width 85 height 6
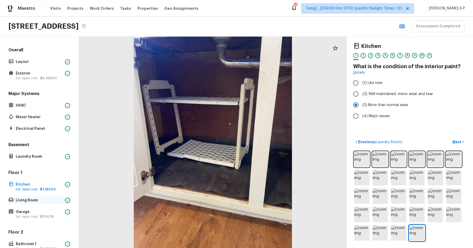
click at [44, 203] on div "Living Room" at bounding box center [39, 199] width 64 height 7
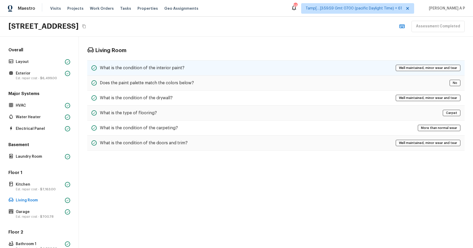
click at [148, 68] on h5 "What is the condition of the interior paint?" at bounding box center [142, 68] width 85 height 6
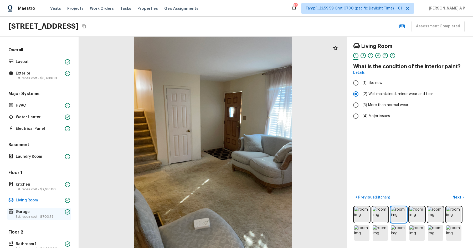
click at [48, 215] on span "$700.78" at bounding box center [46, 216] width 13 height 3
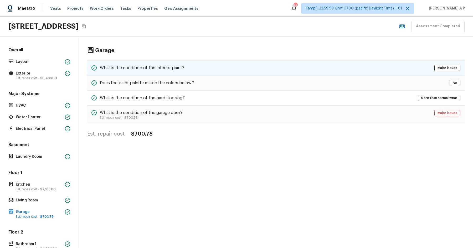
click at [150, 67] on h5 "What is the condition of the interior paint?" at bounding box center [142, 68] width 85 height 6
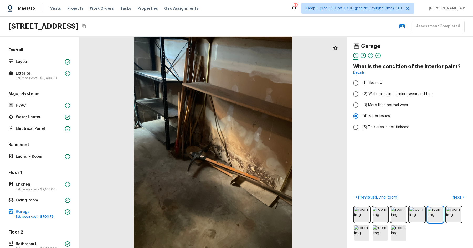
click at [269, 162] on div at bounding box center [213, 142] width 268 height 211
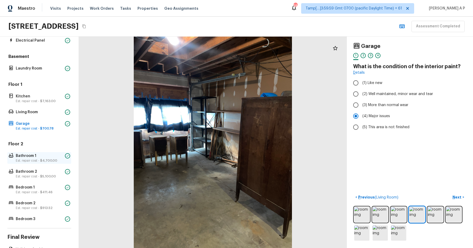
scroll to position [120, 0]
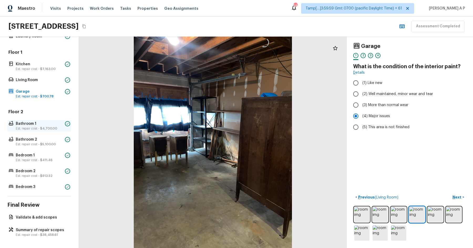
click at [49, 123] on p "Bathroom 1" at bounding box center [39, 123] width 47 height 5
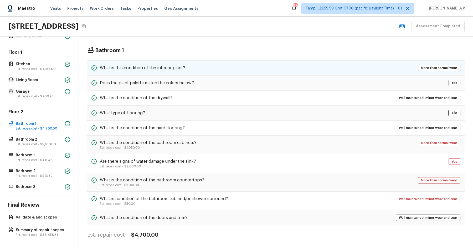
click at [164, 69] on h5 "What is this condition of the interior paint?" at bounding box center [142, 68] width 85 height 6
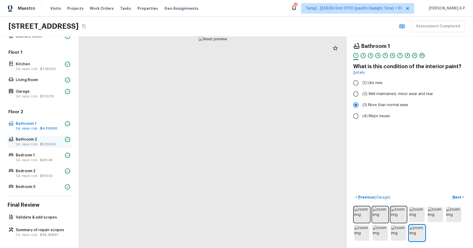
click at [62, 142] on p "Est. repair cost - $5,100.00" at bounding box center [39, 144] width 47 height 4
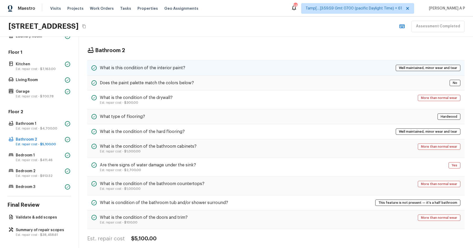
click at [173, 68] on h5 "What is this condition of the interior paint?" at bounding box center [142, 68] width 85 height 6
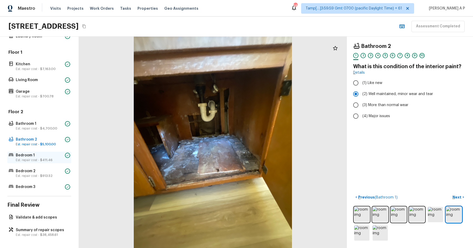
click at [49, 158] on span "$411.46" at bounding box center [46, 159] width 12 height 3
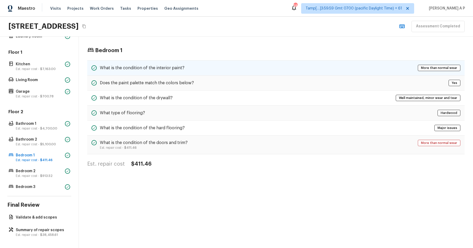
click at [158, 66] on h5 "What is the condition of the interior paint?" at bounding box center [142, 68] width 85 height 6
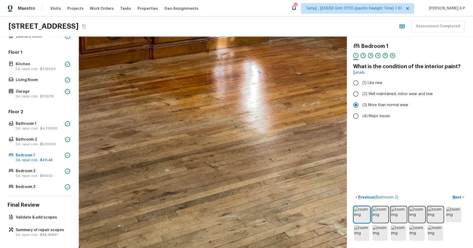
drag, startPoint x: 219, startPoint y: 187, endPoint x: 201, endPoint y: 131, distance: 58.9
click at [201, 132] on div at bounding box center [200, 43] width 841 height 662
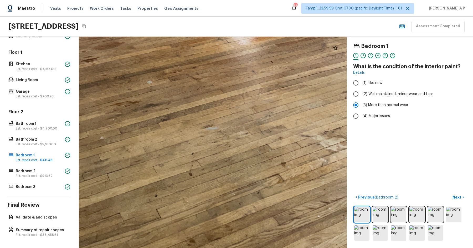
drag, startPoint x: 241, startPoint y: 192, endPoint x: 226, endPoint y: 177, distance: 21.0
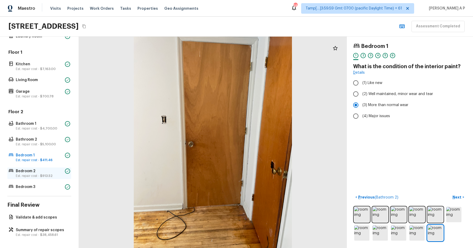
click at [34, 175] on p "Est. repair cost - $913.52" at bounding box center [39, 176] width 47 height 4
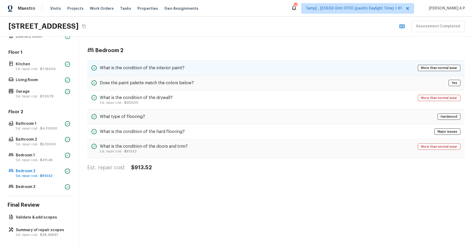
click at [145, 70] on div "What is the condition of the interior paint?" at bounding box center [138, 68] width 93 height 6
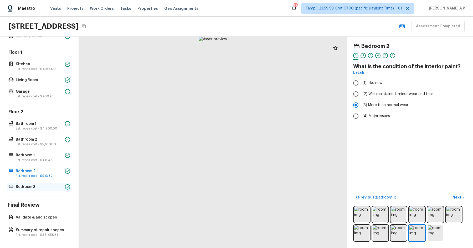
click at [45, 183] on div "Bedroom 3" at bounding box center [39, 186] width 64 height 7
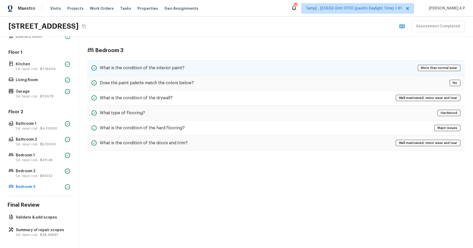
click at [156, 69] on h5 "What is the condition of the interior paint?" at bounding box center [142, 68] width 85 height 6
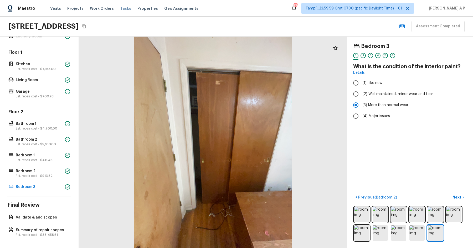
click at [120, 9] on span "Tasks" at bounding box center [125, 9] width 11 height 4
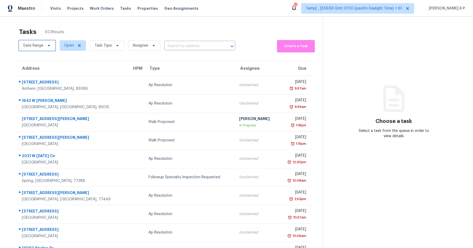
click at [49, 45] on icon at bounding box center [49, 45] width 4 height 4
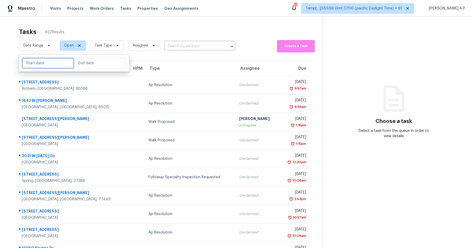
select select "8"
select select "2025"
select select "9"
select select "2025"
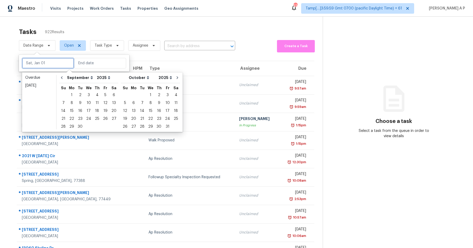
click at [49, 61] on input "text" at bounding box center [48, 63] width 52 height 11
click at [79, 123] on div "30" at bounding box center [80, 126] width 8 height 7
type input "[DATE]"
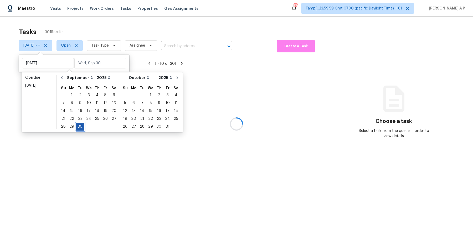
click at [79, 123] on div "30" at bounding box center [80, 126] width 8 height 7
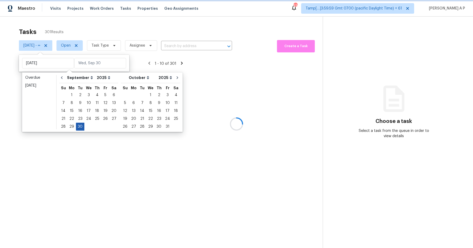
type input "[DATE]"
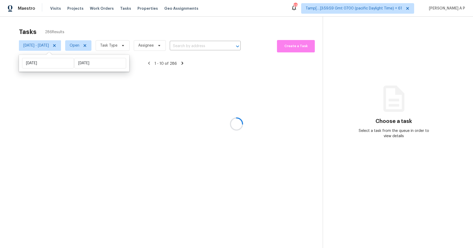
click at [102, 44] on div at bounding box center [236, 124] width 473 height 248
click at [87, 44] on icon at bounding box center [85, 45] width 4 height 4
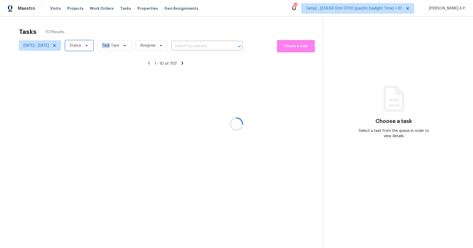
click at [89, 44] on icon at bounding box center [87, 45] width 4 height 4
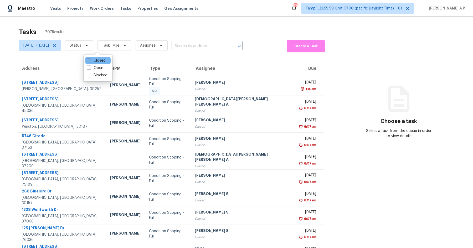
click at [100, 60] on label "Closed" at bounding box center [96, 60] width 19 height 5
click at [90, 60] on input "Closed" at bounding box center [88, 59] width 3 height 3
checkbox input "true"
click at [132, 45] on span "Task Type" at bounding box center [115, 45] width 34 height 11
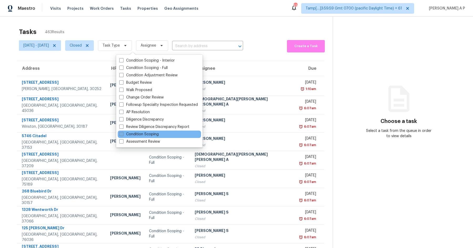
click at [154, 131] on label "Condition Scoping" at bounding box center [138, 133] width 39 height 5
click at [123, 131] on input "Condition Scoping" at bounding box center [120, 132] width 3 height 3
checkbox input "true"
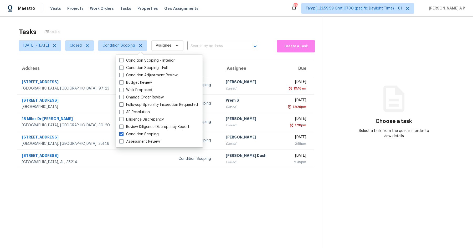
click at [229, 40] on div "[DATE] - [DATE] Closed Condition Scoping Assignee ​" at bounding box center [139, 46] width 240 height 14
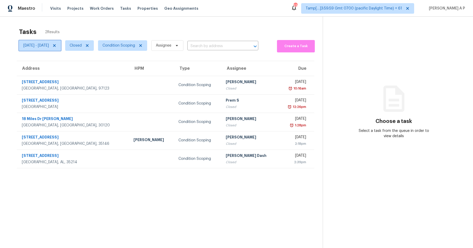
click at [61, 48] on span "[DATE] - [DATE]" at bounding box center [40, 45] width 42 height 11
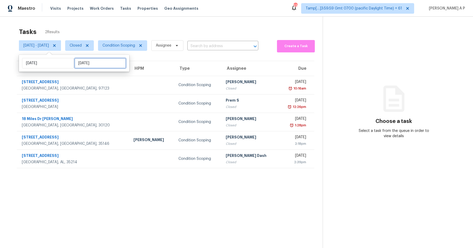
click at [84, 65] on input "[DATE]" at bounding box center [100, 63] width 52 height 11
select select "8"
select select "2025"
select select "9"
select select "2025"
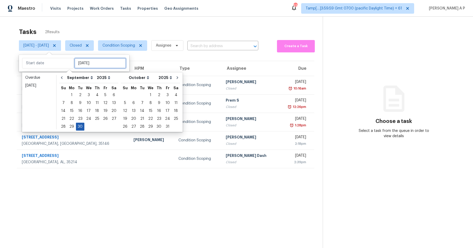
type input "[DATE]"
click at [72, 123] on div "29" at bounding box center [72, 126] width 8 height 7
type input "[DATE]"
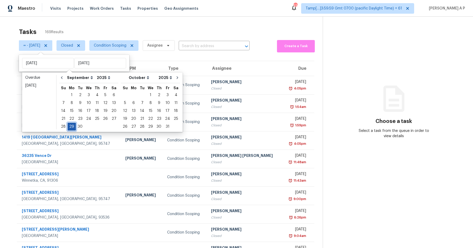
click at [71, 125] on div "29" at bounding box center [72, 126] width 8 height 7
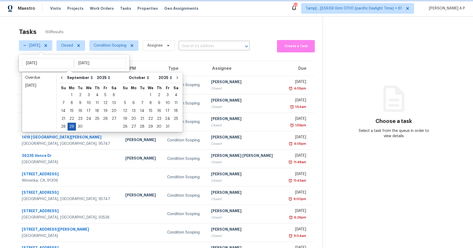
type input "[DATE]"
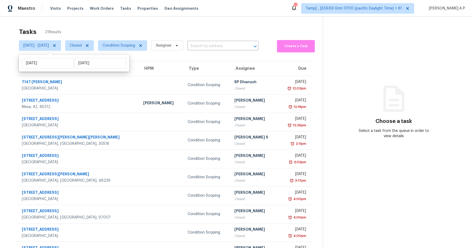
click at [225, 50] on div "[DATE] - [DATE] Closed Condition Scoping Assignee ​" at bounding box center [139, 46] width 240 height 14
click at [225, 46] on input "text" at bounding box center [216, 46] width 56 height 8
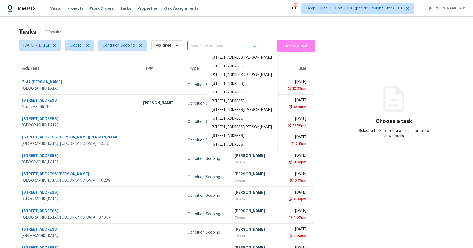
paste input ""[STREET_ADDRESS]""
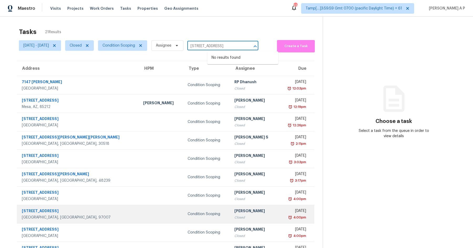
type input "[STREET_ADDRESS]"
click at [184, 208] on td "Condition Scoping" at bounding box center [207, 214] width 47 height 18
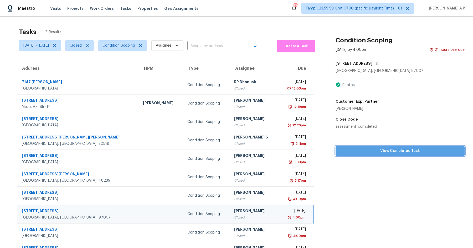
click at [376, 155] on button "View Completed Task" at bounding box center [400, 151] width 129 height 10
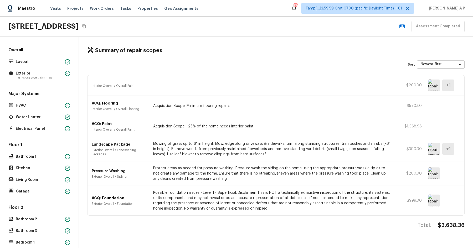
click at [86, 24] on icon "Copy Address" at bounding box center [84, 26] width 4 height 4
click at [86, 27] on icon "Copy Address" at bounding box center [84, 26] width 4 height 4
click at [39, 60] on p "Layout" at bounding box center [39, 61] width 47 height 5
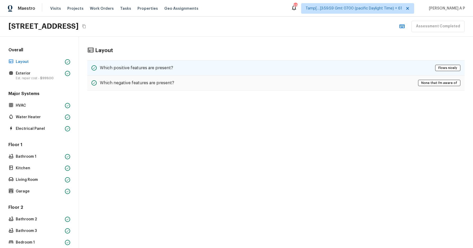
click at [130, 67] on h5 "Which positive features are present?" at bounding box center [136, 68] width 73 height 6
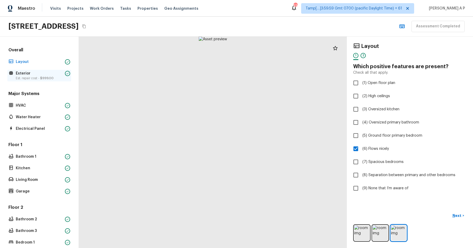
click at [45, 77] on span "$999.00" at bounding box center [46, 78] width 13 height 3
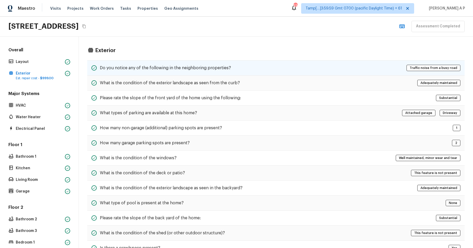
click at [132, 60] on div "Do you notice any of the following in the neighboring properties? Traffic noise…" at bounding box center [276, 67] width 378 height 15
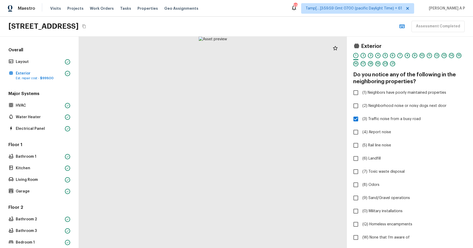
click at [165, 37] on div at bounding box center [213, 142] width 268 height 211
click at [86, 25] on icon "Copy Address" at bounding box center [84, 26] width 4 height 4
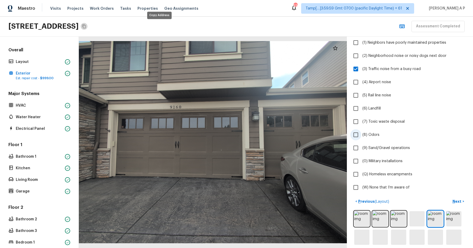
scroll to position [91, 0]
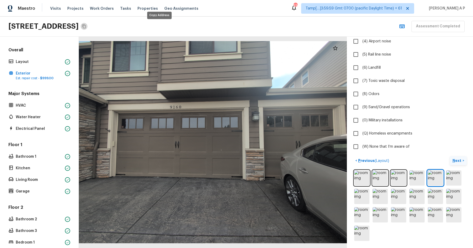
click at [450, 157] on button "Next >" at bounding box center [458, 160] width 17 height 9
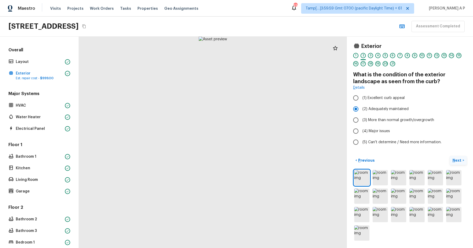
scroll to position [0, 0]
click at [451, 157] on button "Next >" at bounding box center [458, 160] width 17 height 9
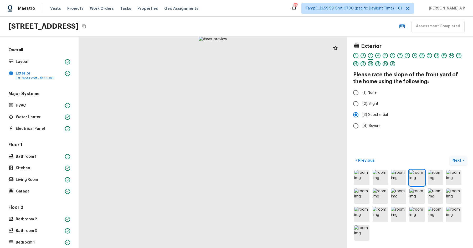
click at [458, 158] on p "Next" at bounding box center [458, 160] width 10 height 5
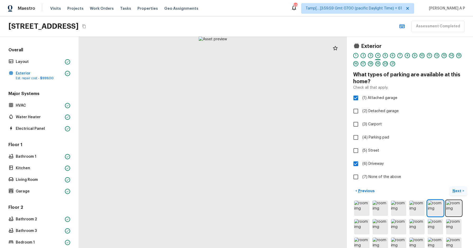
click at [454, 187] on button "Next >" at bounding box center [458, 190] width 17 height 9
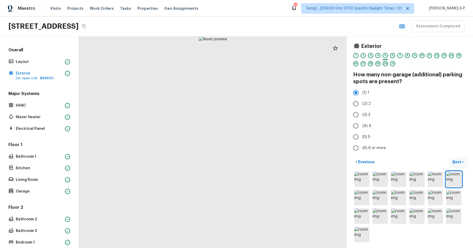
click at [463, 163] on button "Next >" at bounding box center [458, 162] width 17 height 9
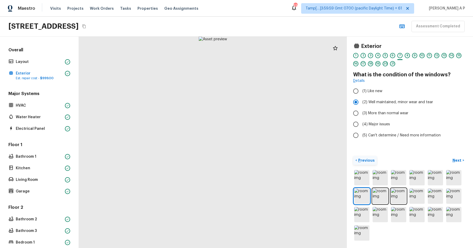
click at [367, 162] on p "Previous" at bounding box center [366, 160] width 18 height 5
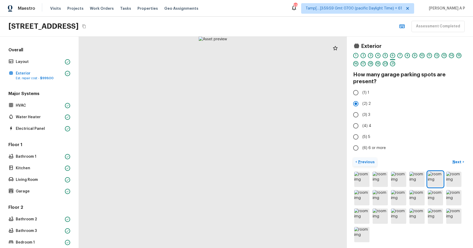
click at [367, 162] on p "Previous" at bounding box center [366, 161] width 18 height 5
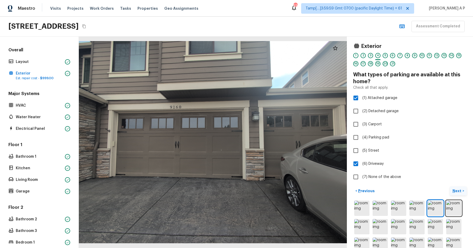
click at [455, 188] on p "Next" at bounding box center [458, 190] width 10 height 5
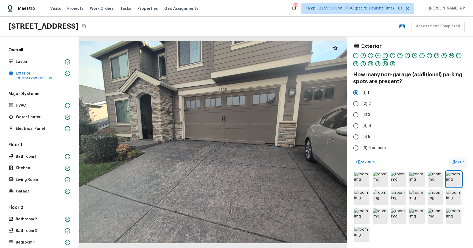
click at [458, 160] on p "Next" at bounding box center [458, 161] width 10 height 5
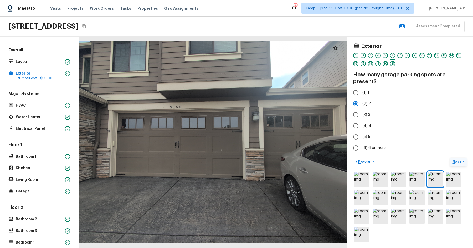
click at [458, 160] on p "Next" at bounding box center [458, 161] width 10 height 5
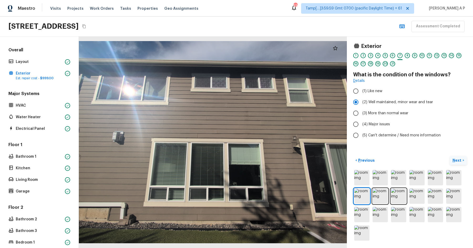
click at [450, 156] on button "Next >" at bounding box center [458, 160] width 17 height 9
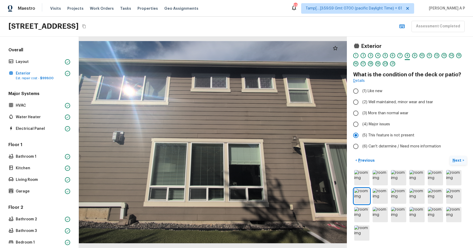
click at [450, 156] on button "Next >" at bounding box center [458, 160] width 17 height 9
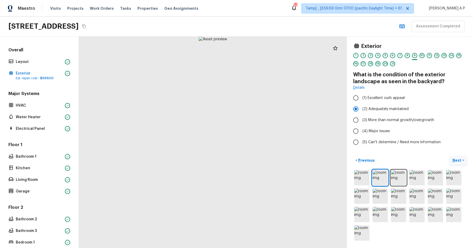
click at [450, 156] on button "Next >" at bounding box center [458, 160] width 17 height 9
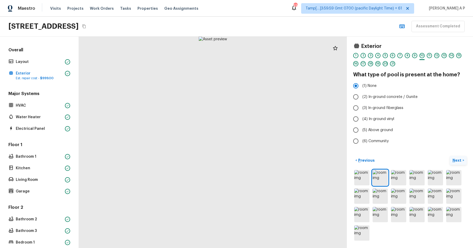
click at [450, 156] on button "Next >" at bounding box center [458, 160] width 17 height 9
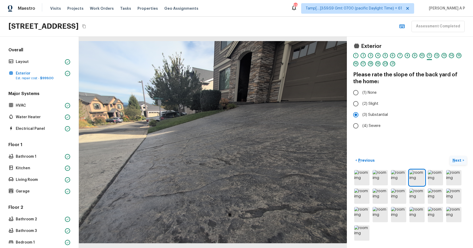
click at [450, 156] on button "Next >" at bounding box center [458, 160] width 17 height 9
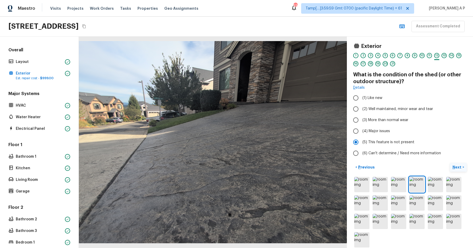
click at [450, 163] on button "Next >" at bounding box center [458, 167] width 17 height 9
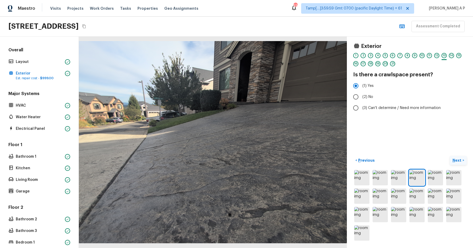
click at [450, 156] on button "Next >" at bounding box center [458, 160] width 17 height 9
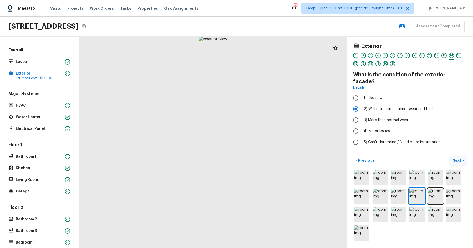
click at [450, 156] on button "Next >" at bounding box center [458, 160] width 17 height 9
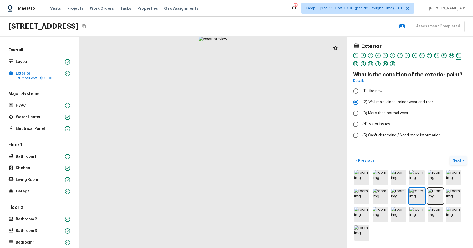
click at [450, 156] on button "Next >" at bounding box center [458, 160] width 17 height 9
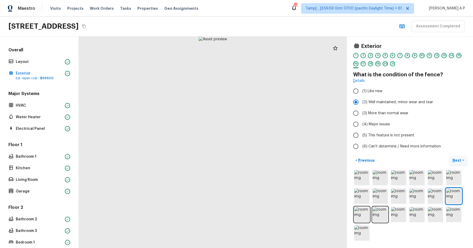
click at [450, 156] on button "Next >" at bounding box center [458, 160] width 17 height 9
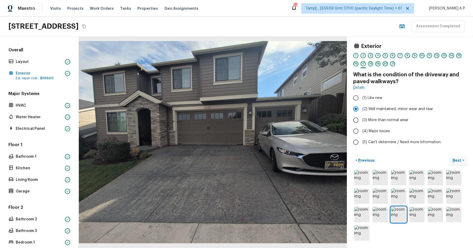
click at [450, 156] on button "Next >" at bounding box center [458, 160] width 17 height 9
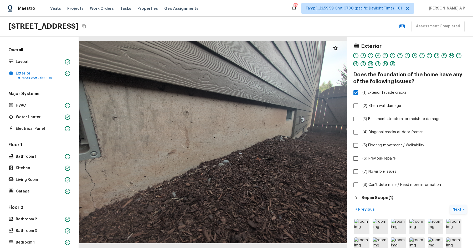
click at [450, 205] on button "Next >" at bounding box center [458, 209] width 17 height 9
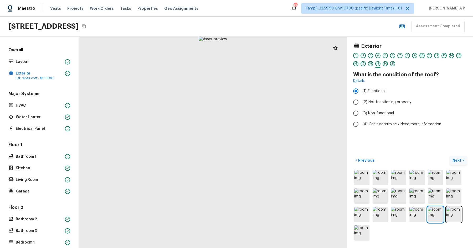
click at [450, 156] on button "Next >" at bounding box center [458, 160] width 17 height 9
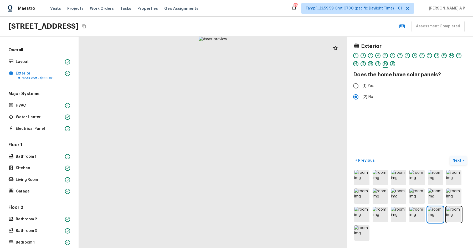
click at [450, 156] on button "Next >" at bounding box center [458, 160] width 17 height 9
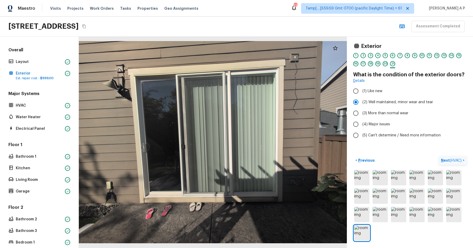
click at [439, 156] on button "Next ( HVAC ) >" at bounding box center [453, 160] width 28 height 9
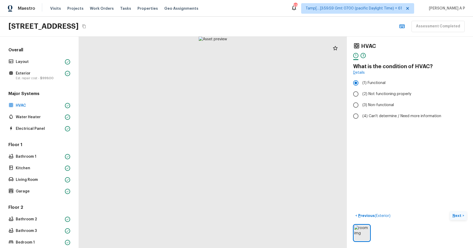
click at [450, 211] on button "Next >" at bounding box center [458, 215] width 17 height 9
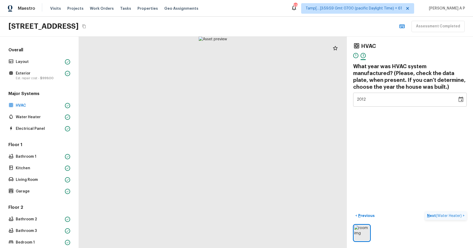
click at [425, 211] on button "Next ( Water Heater ) >" at bounding box center [446, 215] width 42 height 9
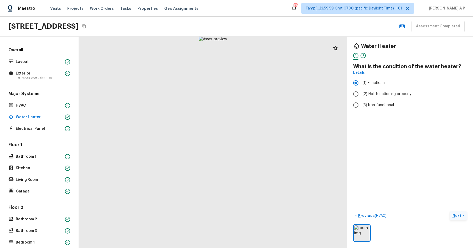
click at [450, 211] on button "Next >" at bounding box center [458, 215] width 17 height 9
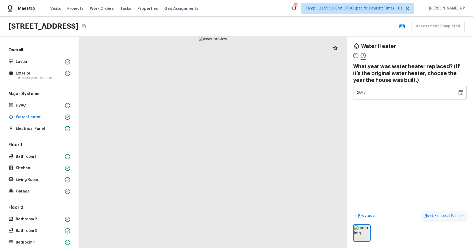
click at [423, 211] on button "Next ( Electrical Panel ) >" at bounding box center [445, 215] width 44 height 9
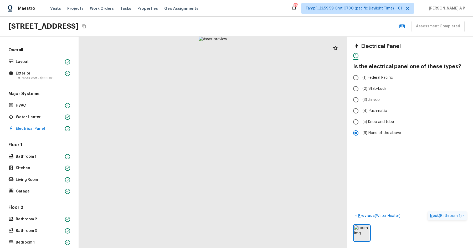
click at [428, 211] on button "Next ( Bathroom 1 ) >" at bounding box center [447, 215] width 39 height 9
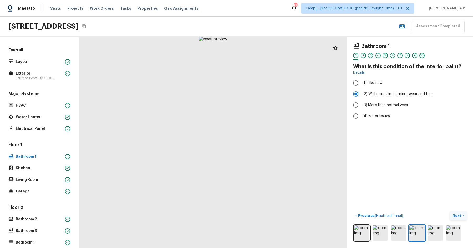
click at [450, 211] on button "Next >" at bounding box center [458, 215] width 17 height 9
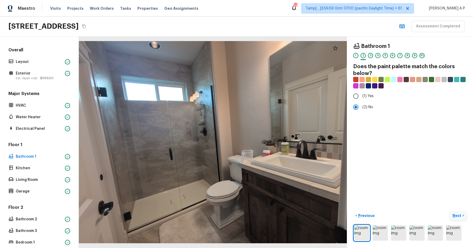
click at [450, 211] on button "Next >" at bounding box center [458, 215] width 17 height 9
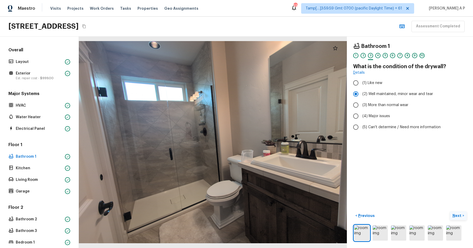
click at [450, 211] on button "Next >" at bounding box center [458, 215] width 17 height 9
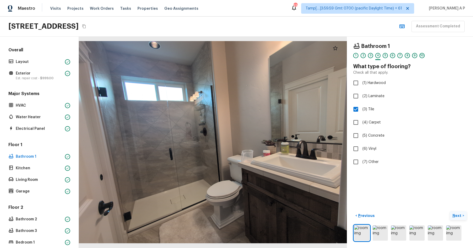
click at [450, 211] on button "Next >" at bounding box center [458, 215] width 17 height 9
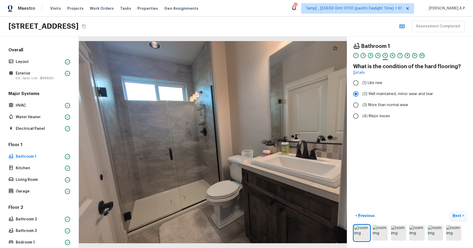
click at [450, 211] on button "Next >" at bounding box center [458, 215] width 17 height 9
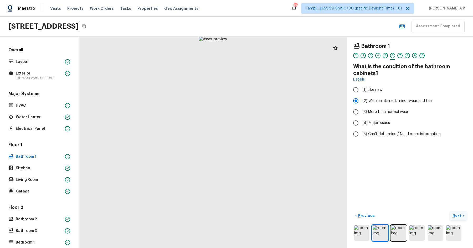
click at [450, 211] on button "Next >" at bounding box center [458, 215] width 17 height 9
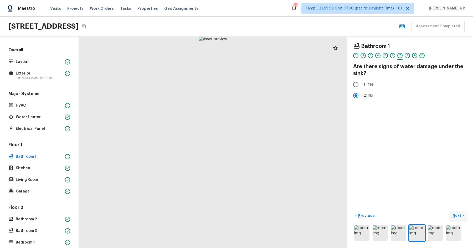
click at [450, 211] on button "Next >" at bounding box center [458, 215] width 17 height 9
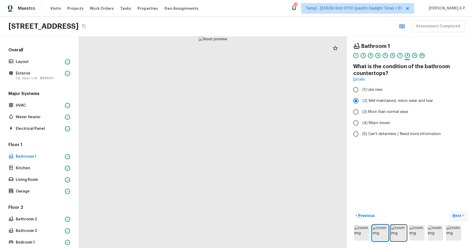
click at [450, 211] on button "Next >" at bounding box center [458, 215] width 17 height 9
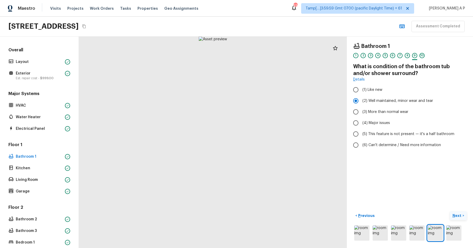
click at [450, 211] on button "Next >" at bounding box center [458, 215] width 17 height 9
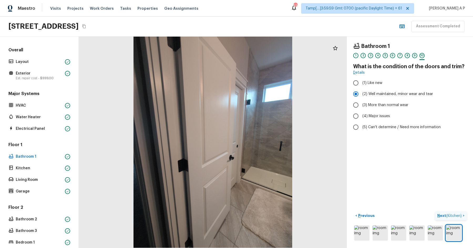
click at [435, 211] on button "Next ( Kitchen ) >" at bounding box center [451, 215] width 32 height 9
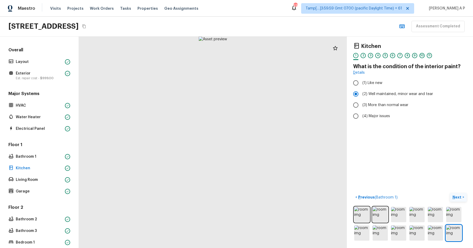
click at [450, 193] on button "Next >" at bounding box center [458, 197] width 17 height 9
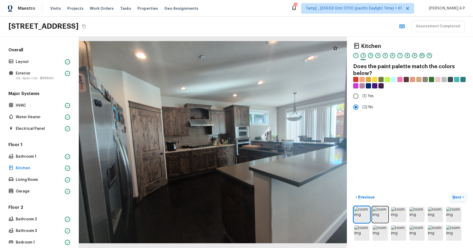
click at [450, 193] on button "Next >" at bounding box center [458, 197] width 17 height 9
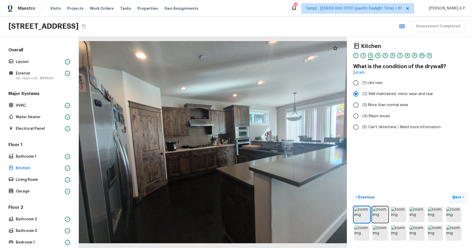
click at [450, 193] on button "Next >" at bounding box center [458, 197] width 17 height 9
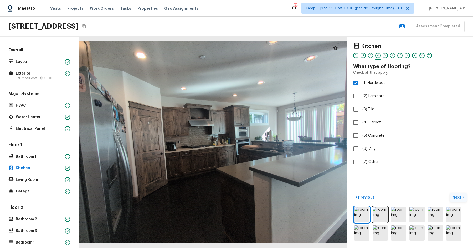
click at [450, 193] on button "Next >" at bounding box center [458, 197] width 17 height 9
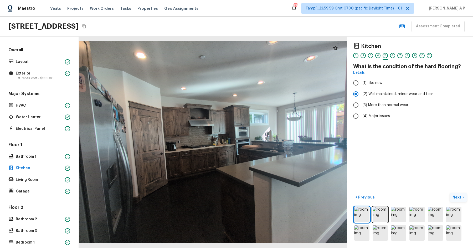
click at [450, 193] on button "Next >" at bounding box center [458, 197] width 17 height 9
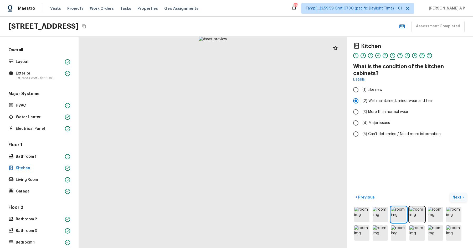
click at [450, 193] on button "Next >" at bounding box center [458, 197] width 17 height 9
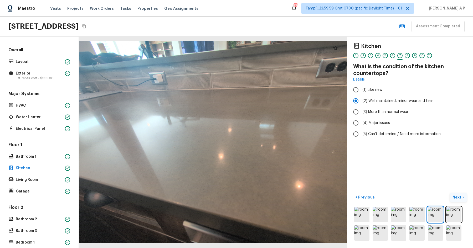
click at [450, 193] on button "Next >" at bounding box center [458, 197] width 17 height 9
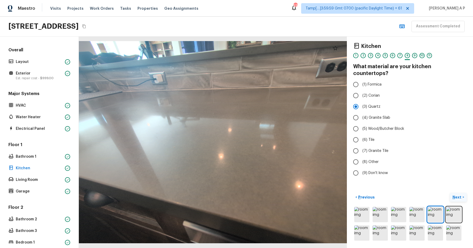
click at [450, 193] on button "Next >" at bounding box center [458, 197] width 17 height 9
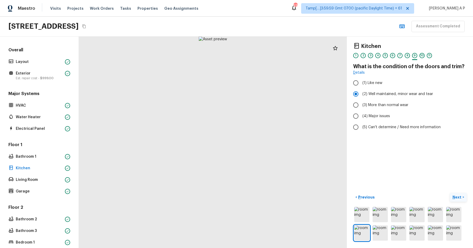
click at [450, 193] on button "Next >" at bounding box center [458, 197] width 17 height 9
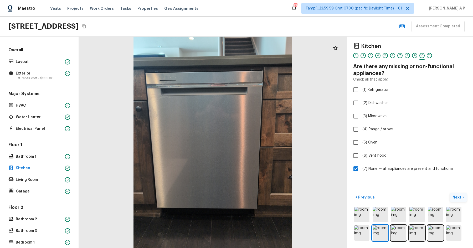
click at [450, 193] on button "Next >" at bounding box center [458, 197] width 17 height 9
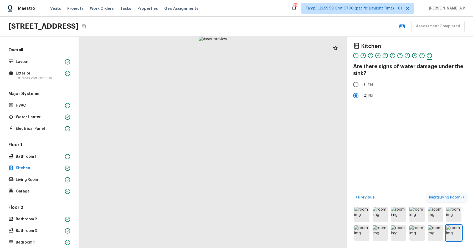
click at [427, 193] on button "Next ( Living Room ) >" at bounding box center [447, 197] width 40 height 9
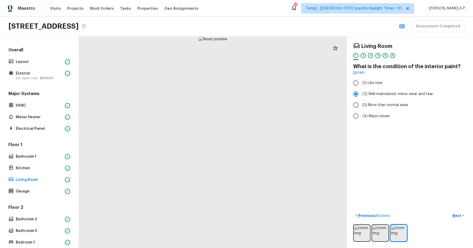
click at [450, 211] on button "Next >" at bounding box center [458, 215] width 17 height 9
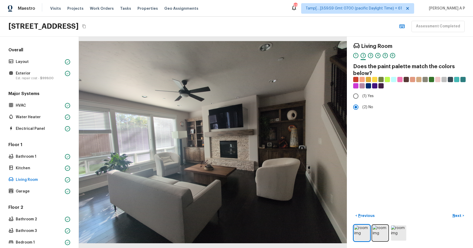
click at [450, 211] on button "Next >" at bounding box center [458, 215] width 17 height 9
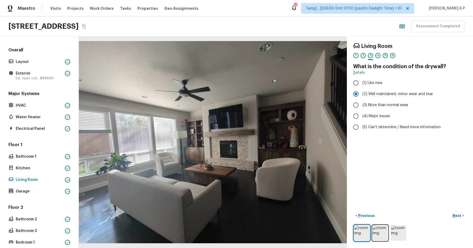
click at [450, 211] on button "Next >" at bounding box center [458, 215] width 17 height 9
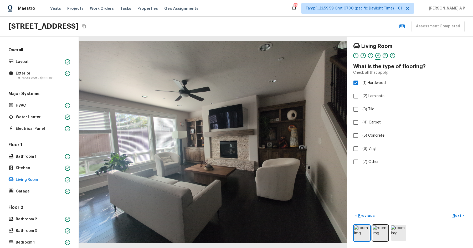
click at [450, 211] on button "Next >" at bounding box center [458, 215] width 17 height 9
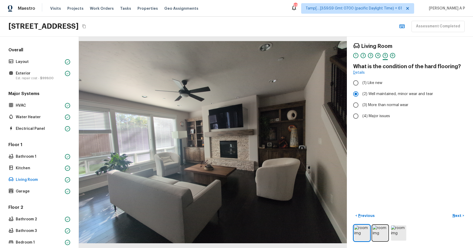
click at [450, 211] on button "Next >" at bounding box center [458, 215] width 17 height 9
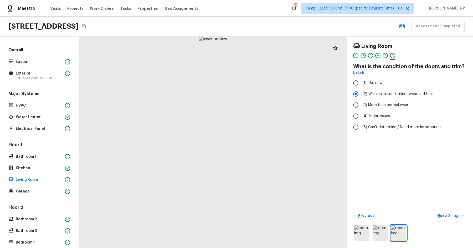
click at [435, 211] on button "Next ( Garage ) >" at bounding box center [451, 215] width 32 height 9
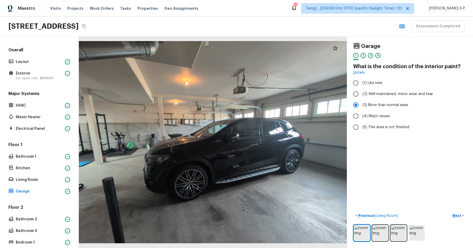
click at [450, 211] on button "Next >" at bounding box center [458, 215] width 17 height 9
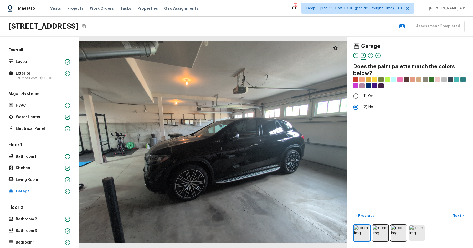
click at [450, 211] on button "Next >" at bounding box center [458, 215] width 17 height 9
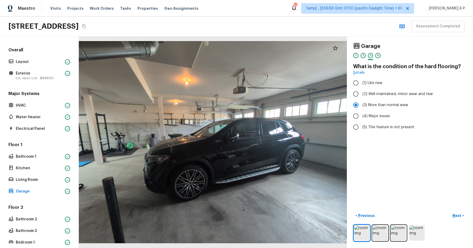
click at [450, 211] on button "Next >" at bounding box center [458, 215] width 17 height 9
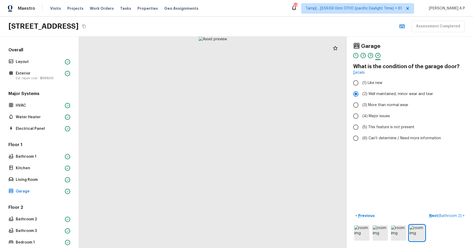
click at [427, 211] on button "Next ( Bathroom 2 ) >" at bounding box center [447, 215] width 40 height 9
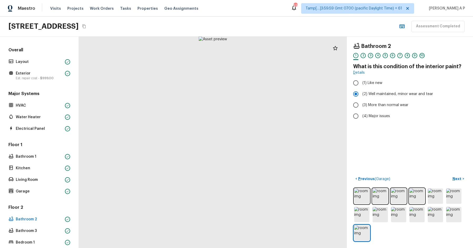
click at [450, 174] on button "Next >" at bounding box center [458, 178] width 17 height 9
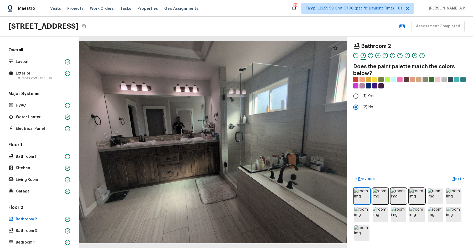
click at [450, 174] on button "Next >" at bounding box center [458, 178] width 17 height 9
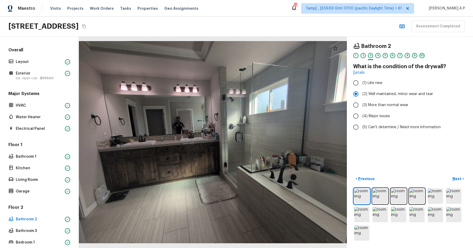
click at [450, 174] on button "Next >" at bounding box center [458, 178] width 17 height 9
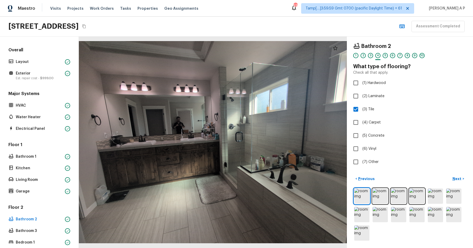
click at [450, 174] on button "Next >" at bounding box center [458, 178] width 17 height 9
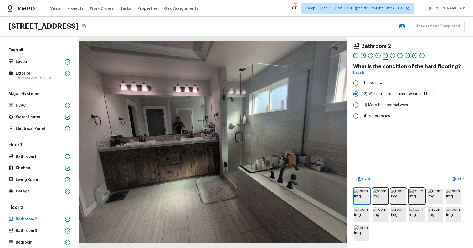
click at [450, 174] on button "Next >" at bounding box center [458, 178] width 17 height 9
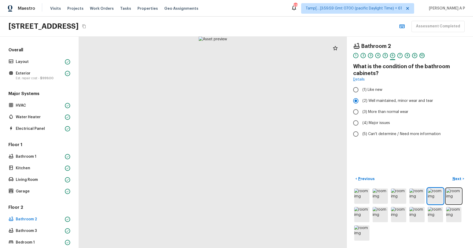
click at [450, 174] on button "Next >" at bounding box center [458, 178] width 17 height 9
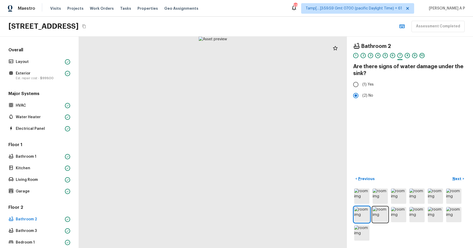
click at [450, 174] on button "Next >" at bounding box center [458, 178] width 17 height 9
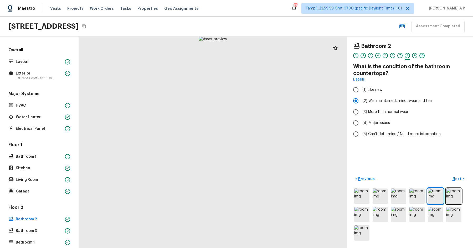
click at [450, 174] on button "Next >" at bounding box center [458, 178] width 17 height 9
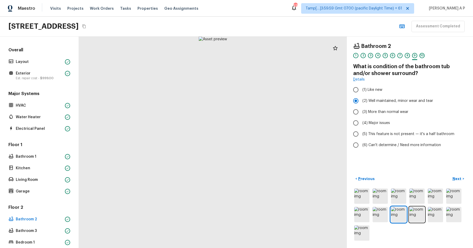
click at [450, 174] on button "Next >" at bounding box center [458, 178] width 17 height 9
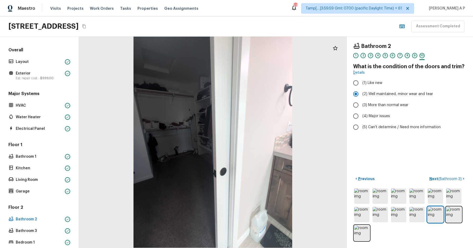
click at [428, 174] on button "Next ( Bathroom 3 ) >" at bounding box center [447, 178] width 39 height 9
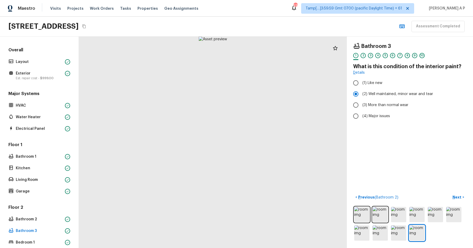
click at [450, 193] on button "Next >" at bounding box center [458, 197] width 17 height 9
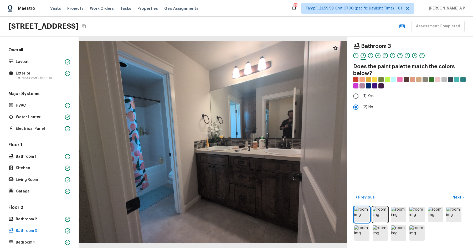
click at [450, 193] on button "Next >" at bounding box center [458, 197] width 17 height 9
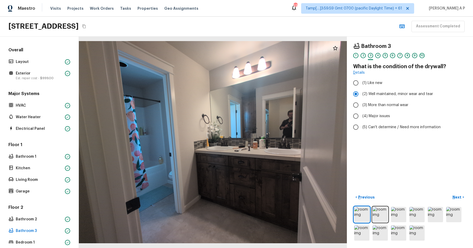
click at [450, 193] on button "Next >" at bounding box center [458, 197] width 17 height 9
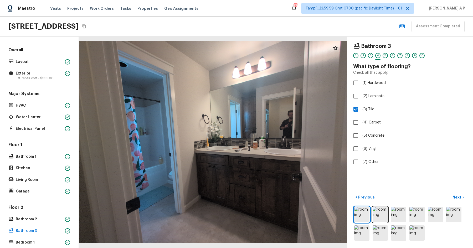
click at [450, 193] on button "Next >" at bounding box center [458, 197] width 17 height 9
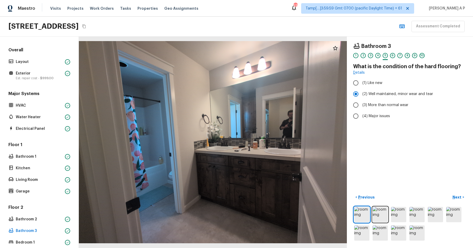
click at [450, 193] on button "Next >" at bounding box center [458, 197] width 17 height 9
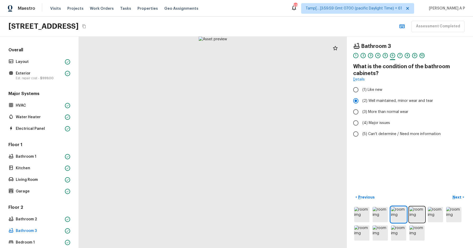
click at [450, 193] on button "Next >" at bounding box center [458, 197] width 17 height 9
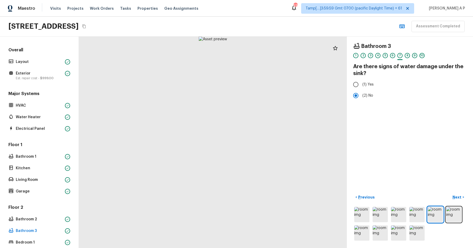
click at [450, 193] on button "Next >" at bounding box center [458, 197] width 17 height 9
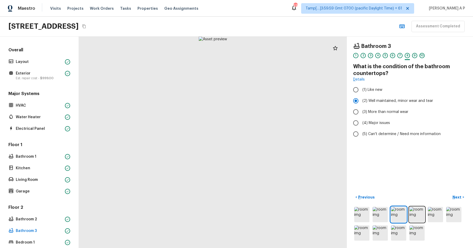
click at [450, 193] on button "Next >" at bounding box center [458, 197] width 17 height 9
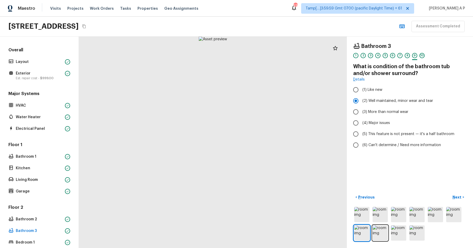
click at [450, 193] on button "Next >" at bounding box center [458, 197] width 17 height 9
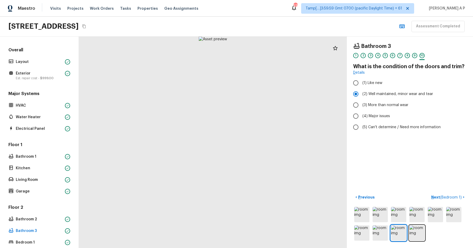
click at [429, 193] on button "Next ( Bedroom 1 ) >" at bounding box center [448, 197] width 38 height 9
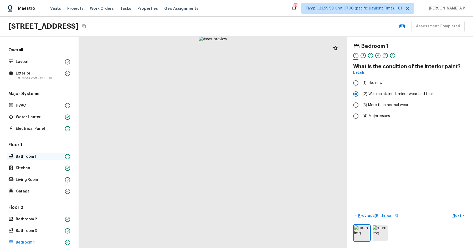
scroll to position [113, 0]
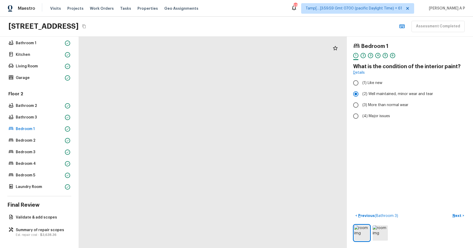
drag, startPoint x: 201, startPoint y: 117, endPoint x: 126, endPoint y: 128, distance: 76.1
click at [126, 128] on div at bounding box center [353, 135] width 854 height 672
drag, startPoint x: 127, startPoint y: 134, endPoint x: 136, endPoint y: 135, distance: 8.7
click at [134, 134] on div at bounding box center [59, 173] width 854 height 672
click at [450, 211] on button "Next >" at bounding box center [458, 215] width 17 height 9
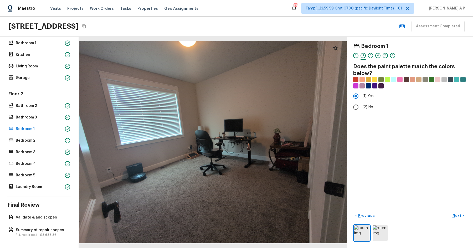
click at [450, 211] on button "Next >" at bounding box center [458, 215] width 17 height 9
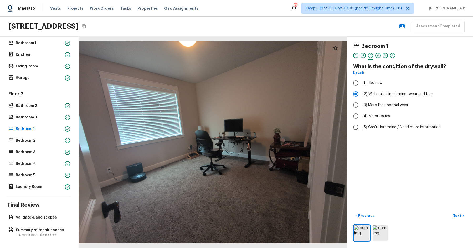
click at [450, 211] on button "Next >" at bounding box center [458, 215] width 17 height 9
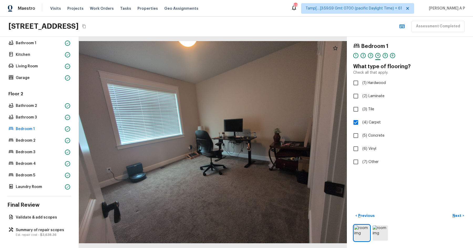
click at [450, 211] on button "Next >" at bounding box center [458, 215] width 17 height 9
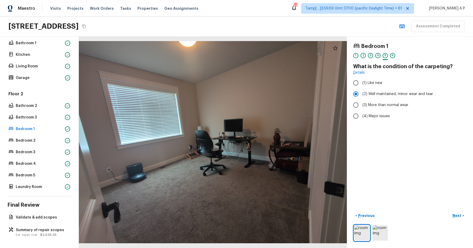
click at [450, 211] on button "Next >" at bounding box center [458, 215] width 17 height 9
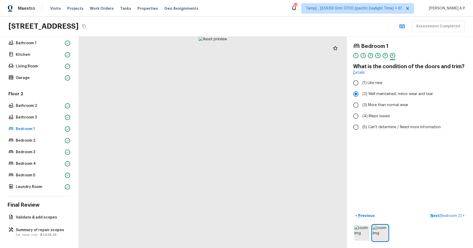
click at [429, 211] on button "Next ( Bedroom 2 ) >" at bounding box center [448, 215] width 38 height 9
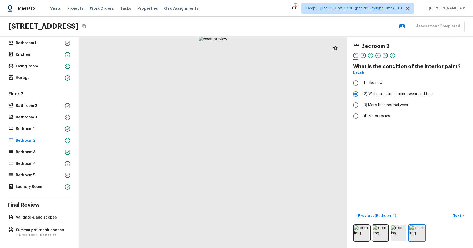
click at [450, 211] on button "Next >" at bounding box center [458, 215] width 17 height 9
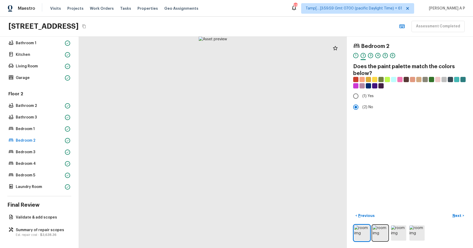
click at [450, 211] on button "Next >" at bounding box center [458, 215] width 17 height 9
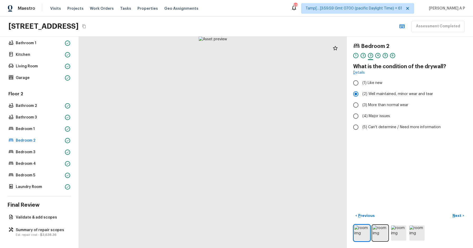
click at [450, 211] on button "Next >" at bounding box center [458, 215] width 17 height 9
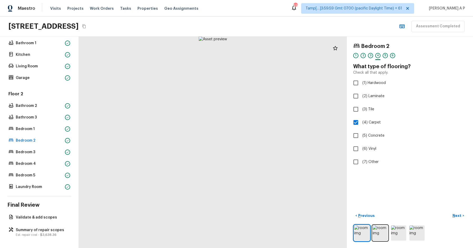
click at [450, 211] on button "Next >" at bounding box center [458, 215] width 17 height 9
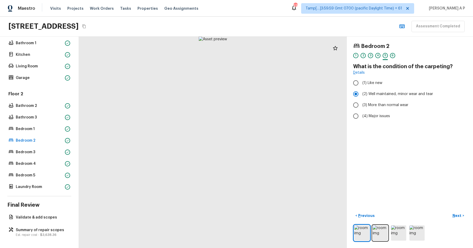
click at [450, 211] on button "Next >" at bounding box center [458, 215] width 17 height 9
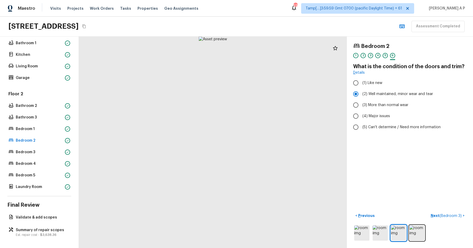
click at [429, 211] on button "Next ( Bedroom 3 ) >" at bounding box center [448, 215] width 38 height 9
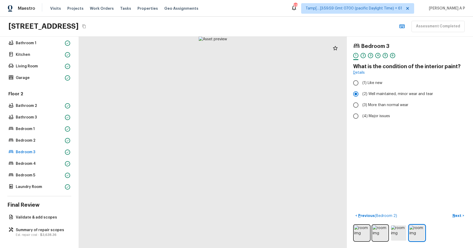
click at [450, 211] on button "Next >" at bounding box center [458, 215] width 17 height 9
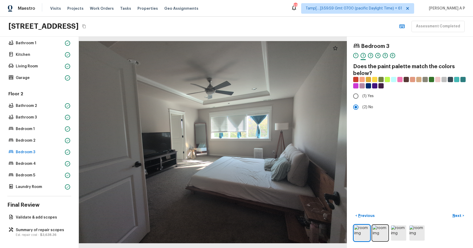
click at [450, 211] on button "Next >" at bounding box center [458, 215] width 17 height 9
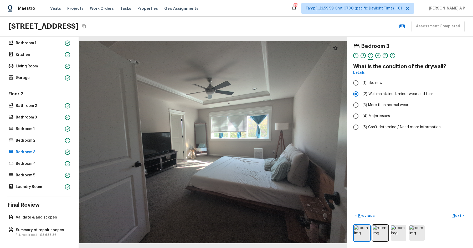
click at [450, 211] on button "Next >" at bounding box center [458, 215] width 17 height 9
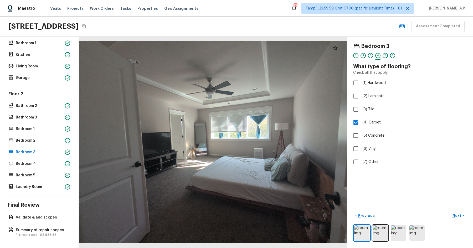
click at [450, 211] on button "Next >" at bounding box center [458, 215] width 17 height 9
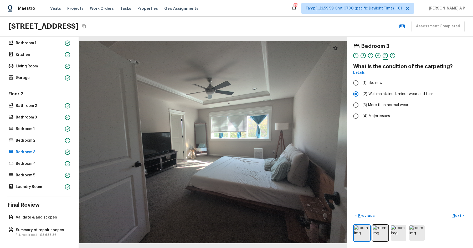
click at [450, 211] on button "Next >" at bounding box center [458, 215] width 17 height 9
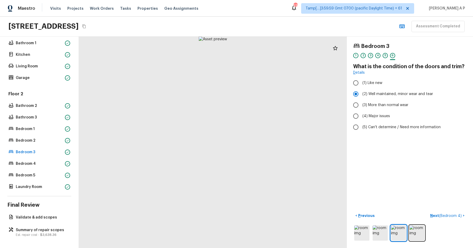
click at [428, 211] on button "Next ( Bedroom 4 ) >" at bounding box center [447, 215] width 39 height 9
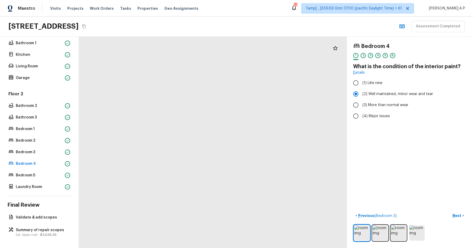
drag, startPoint x: 253, startPoint y: 143, endPoint x: 177, endPoint y: 148, distance: 75.9
click at [179, 148] on div at bounding box center [222, 85] width 733 height 577
click at [44, 174] on p "Bedroom 5" at bounding box center [39, 175] width 47 height 5
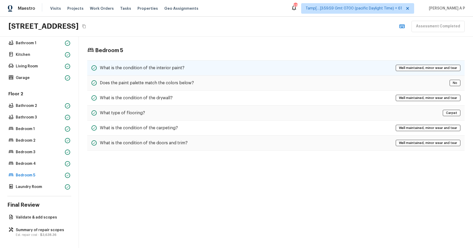
click at [140, 60] on div "What is the condition of the interior paint? Well maintained, minor wear and te…" at bounding box center [276, 67] width 378 height 15
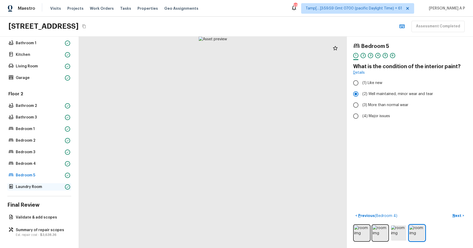
click at [46, 183] on div "Laundry Room" at bounding box center [39, 186] width 64 height 7
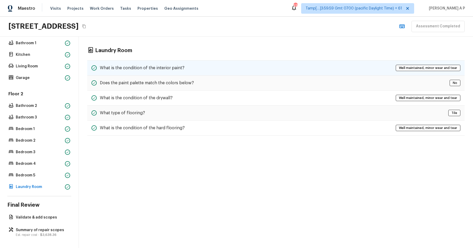
click at [127, 60] on div "What is the condition of the interior paint? Well maintained, minor wear and te…" at bounding box center [276, 67] width 378 height 15
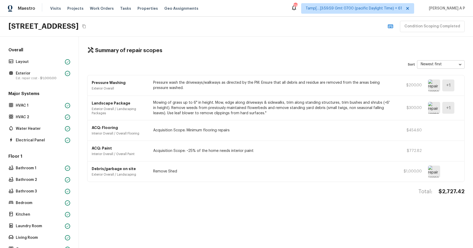
click at [204, 87] on p "Pressure wash the driveways/walkways as directed by the PM. Ensure that all deb…" at bounding box center [272, 85] width 239 height 11
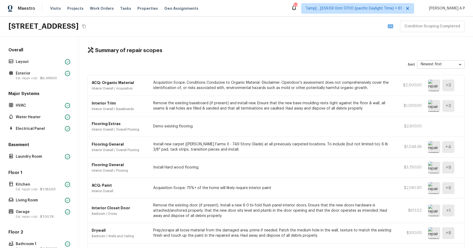
click at [438, 169] on img at bounding box center [434, 167] width 12 height 12
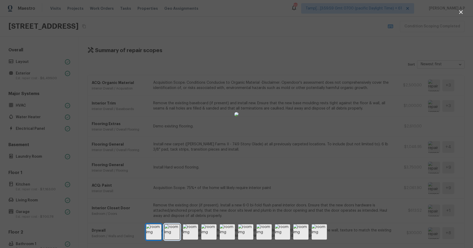
click at [179, 233] on img at bounding box center [172, 231] width 15 height 15
click at [196, 232] on img at bounding box center [190, 231] width 15 height 15
click at [154, 232] on img at bounding box center [153, 231] width 15 height 15
click at [396, 163] on div at bounding box center [236, 113] width 473 height 211
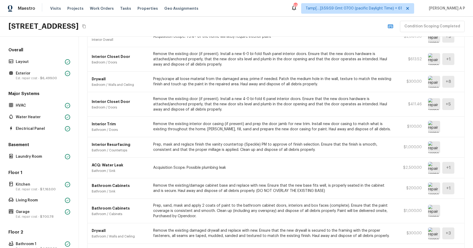
scroll to position [150, 0]
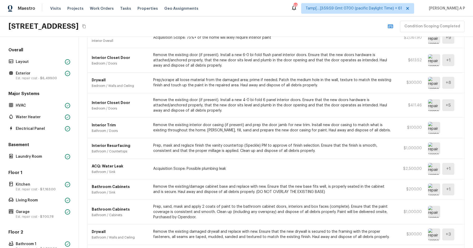
click at [434, 106] on img at bounding box center [434, 105] width 12 height 12
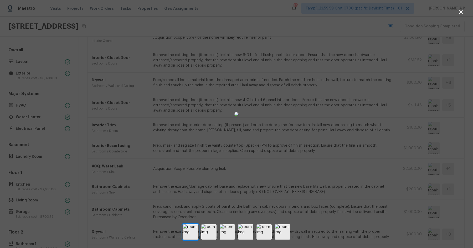
click at [405, 116] on div at bounding box center [236, 113] width 473 height 211
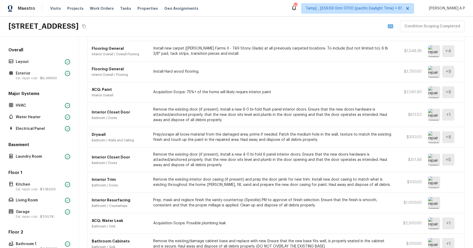
scroll to position [94, 0]
